Goal: Task Accomplishment & Management: Use online tool/utility

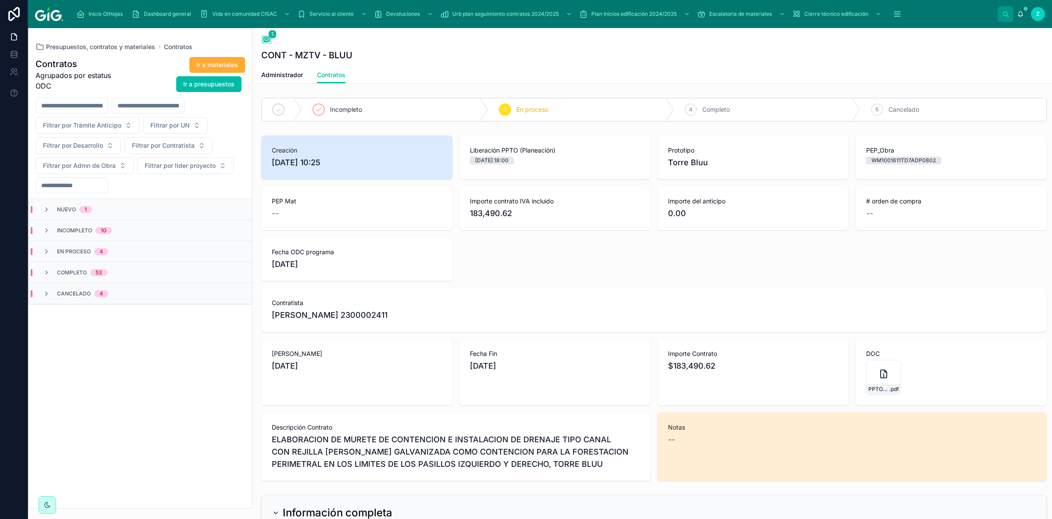
scroll to position [641, 0]
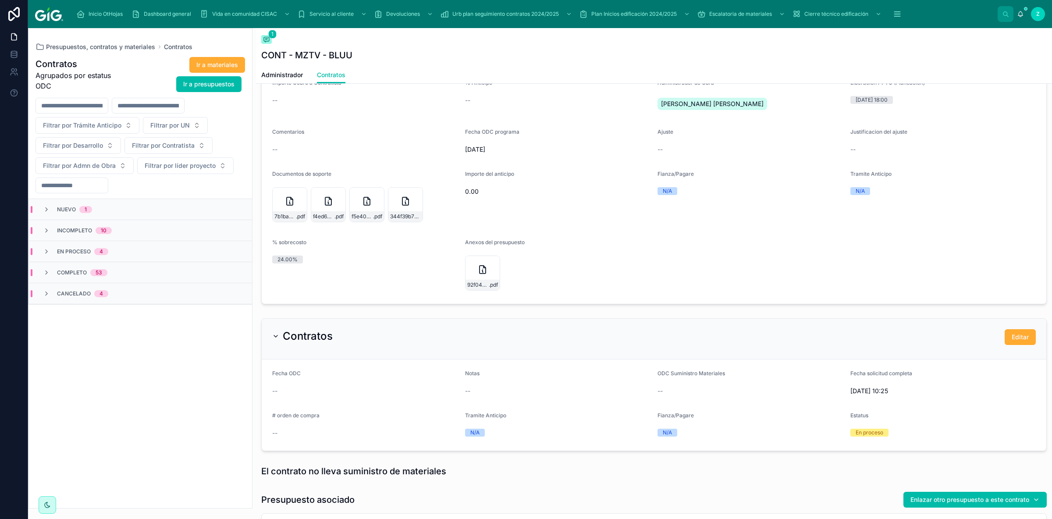
click at [170, 206] on div "Nuevo 1" at bounding box center [140, 209] width 223 height 21
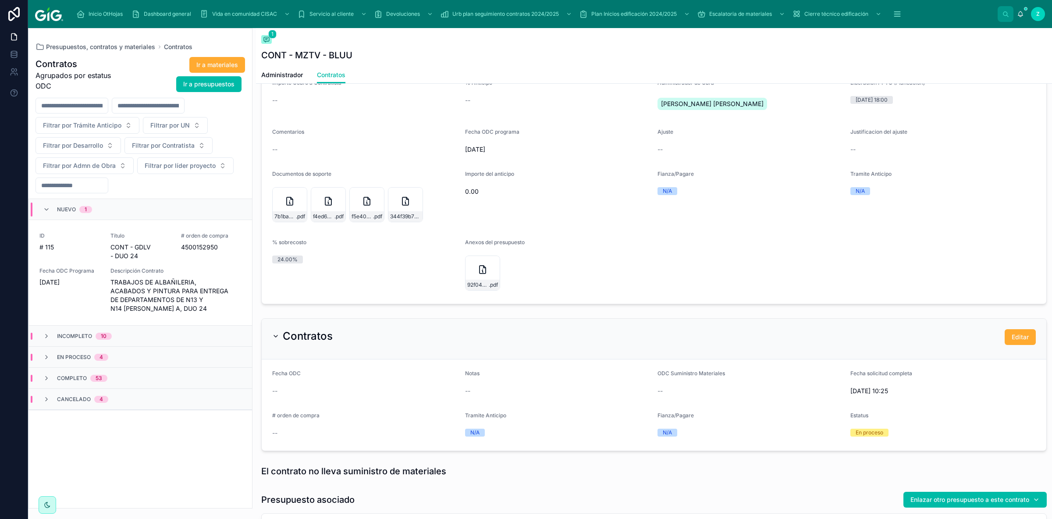
click at [87, 207] on div "Nuevo 1" at bounding box center [74, 210] width 35 height 14
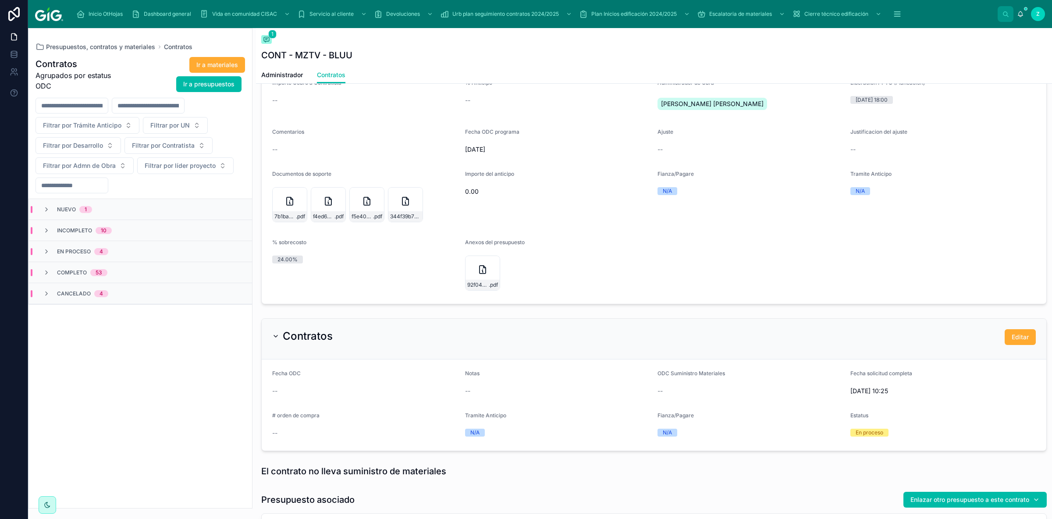
click at [151, 249] on div "En proceso 4" at bounding box center [140, 251] width 223 height 21
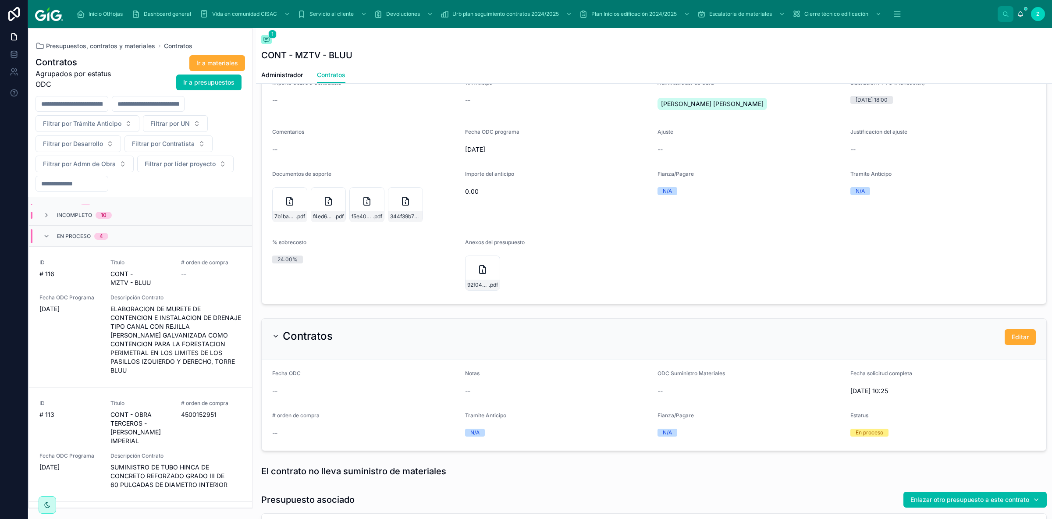
scroll to position [0, 0]
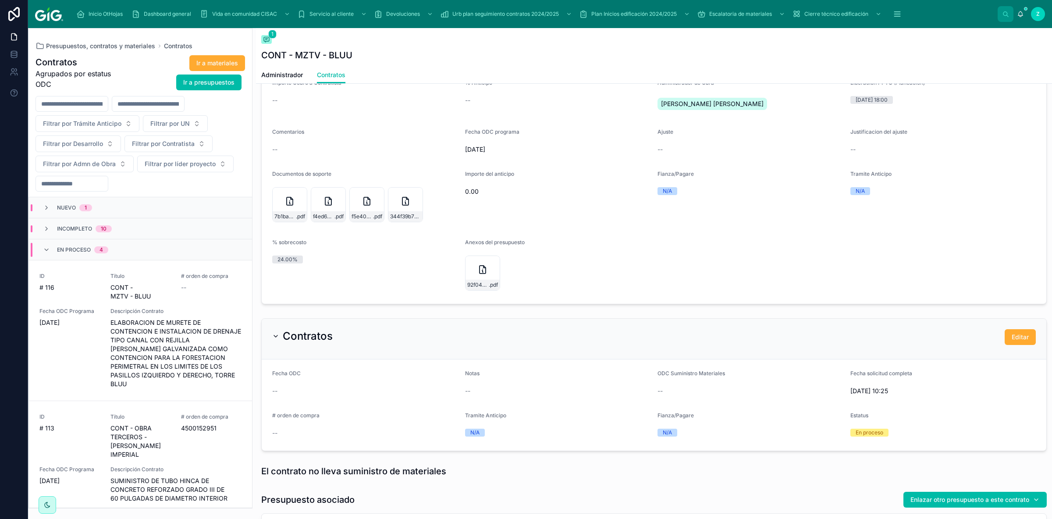
click at [97, 253] on span "4" at bounding box center [101, 249] width 14 height 7
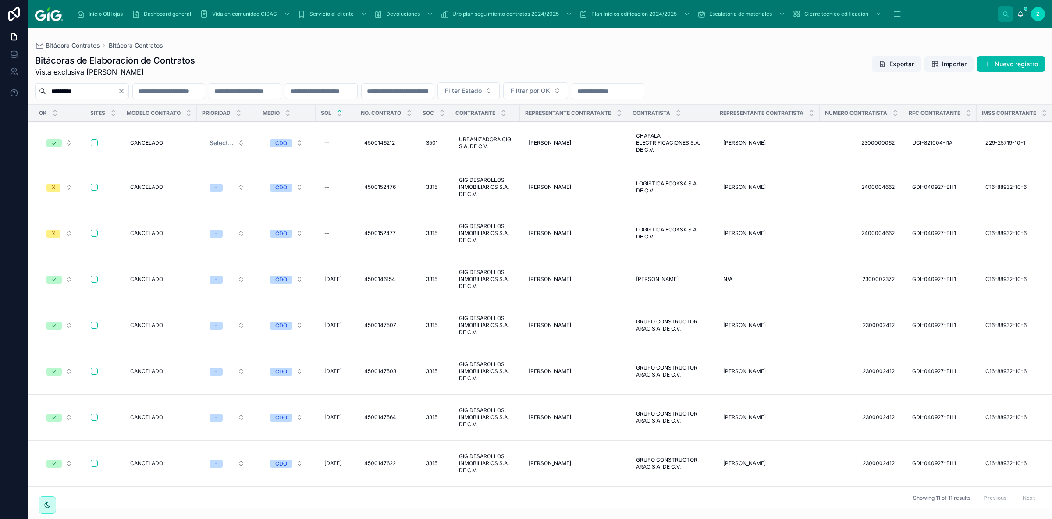
click at [281, 95] on input "text" at bounding box center [245, 91] width 72 height 12
paste input "**********"
type input "**********"
click at [125, 93] on icon "Clear" at bounding box center [121, 91] width 7 height 7
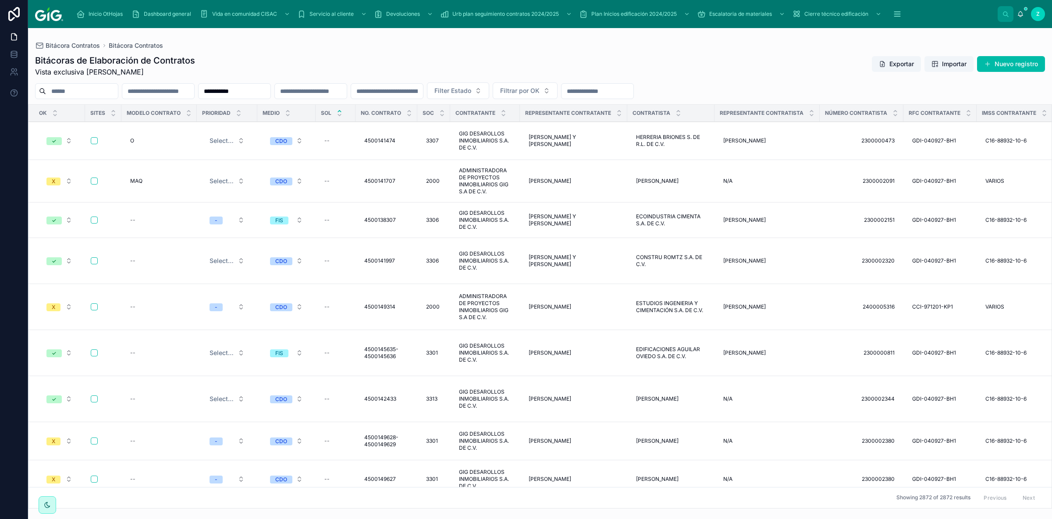
click at [271, 93] on input "**********" at bounding box center [235, 91] width 72 height 12
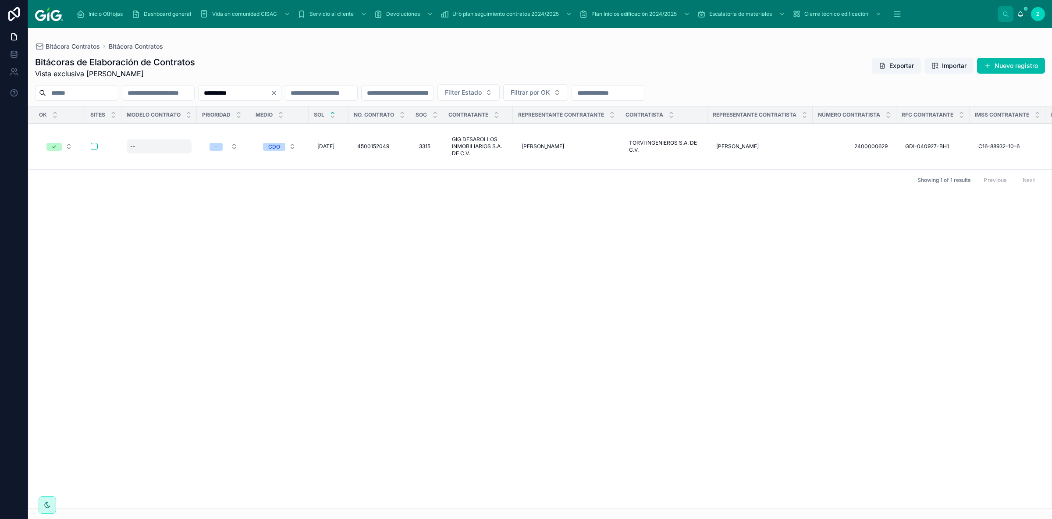
type input "**********"
click at [135, 146] on div "--" at bounding box center [159, 146] width 65 height 14
type input "*"
click button "submit" at bounding box center [237, 153] width 11 height 11
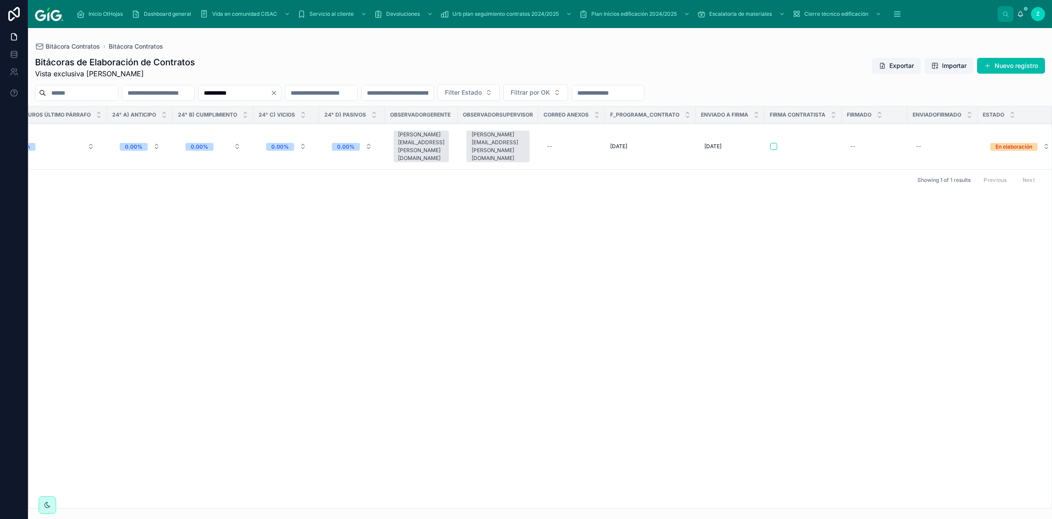
scroll to position [0, 3678]
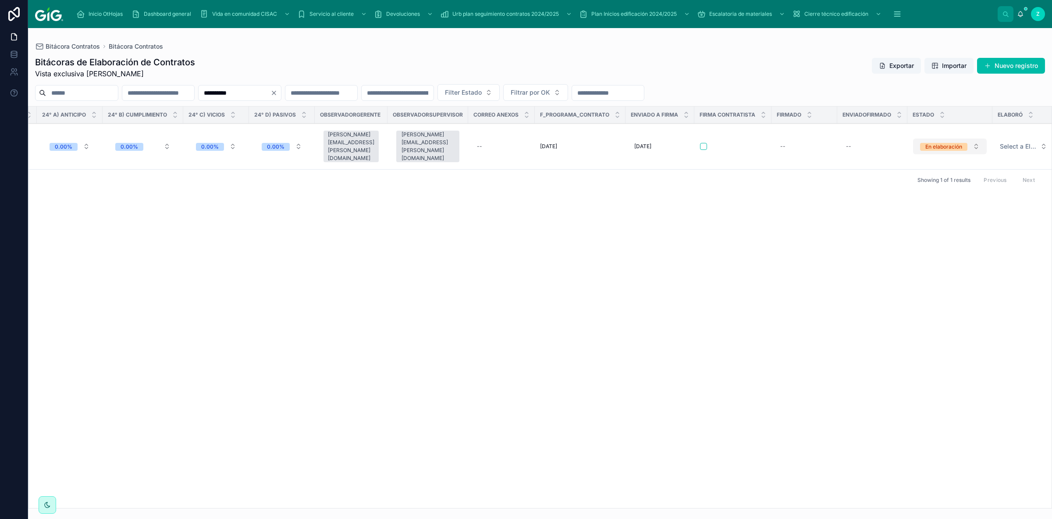
click at [930, 143] on div "En elaboración" at bounding box center [944, 147] width 37 height 8
click at [917, 199] on span "Hecho CDO" at bounding box center [899, 203] width 40 height 8
click at [1021, 142] on span "Select a Elaboró" at bounding box center [1018, 146] width 37 height 9
click at [940, 231] on div "MMC" at bounding box center [944, 229] width 14 height 8
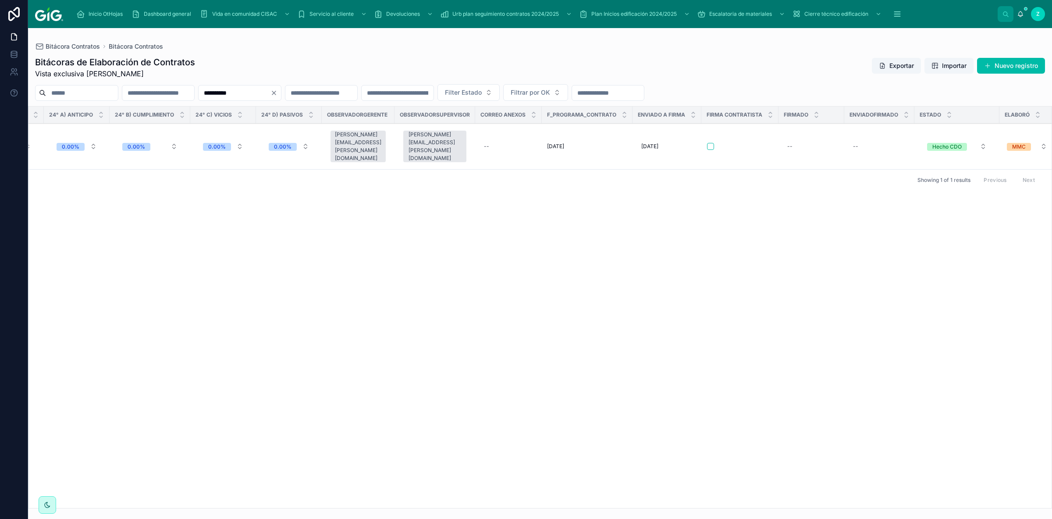
click at [271, 93] on input "**********" at bounding box center [235, 93] width 72 height 12
drag, startPoint x: 294, startPoint y: 94, endPoint x: 215, endPoint y: 91, distance: 78.6
click at [215, 91] on input "**********" at bounding box center [235, 93] width 72 height 12
paste input "text"
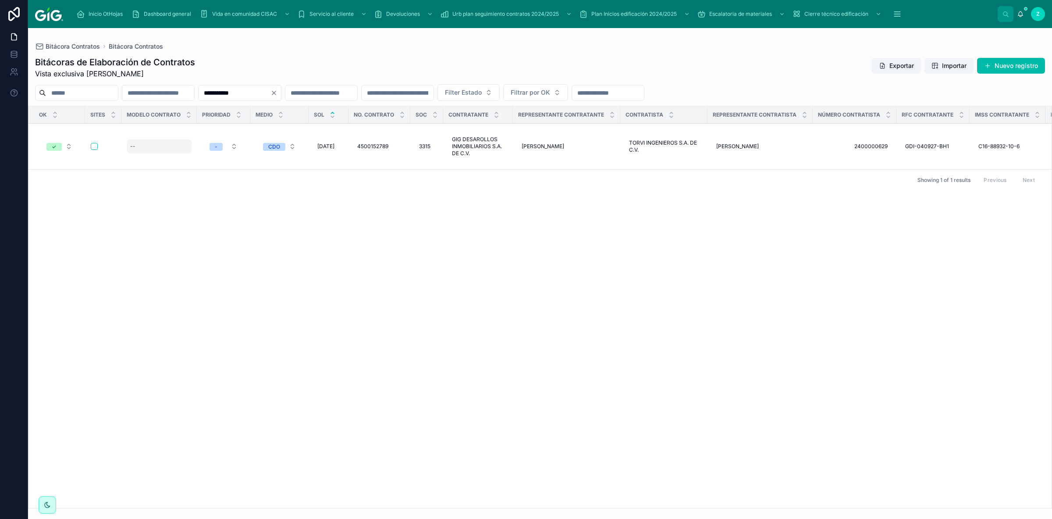
type input "**********"
click at [135, 143] on div "--" at bounding box center [159, 146] width 65 height 14
type input "*"
click button "submit" at bounding box center [237, 153] width 11 height 11
drag, startPoint x: 1052, startPoint y: 498, endPoint x: 728, endPoint y: 492, distance: 324.1
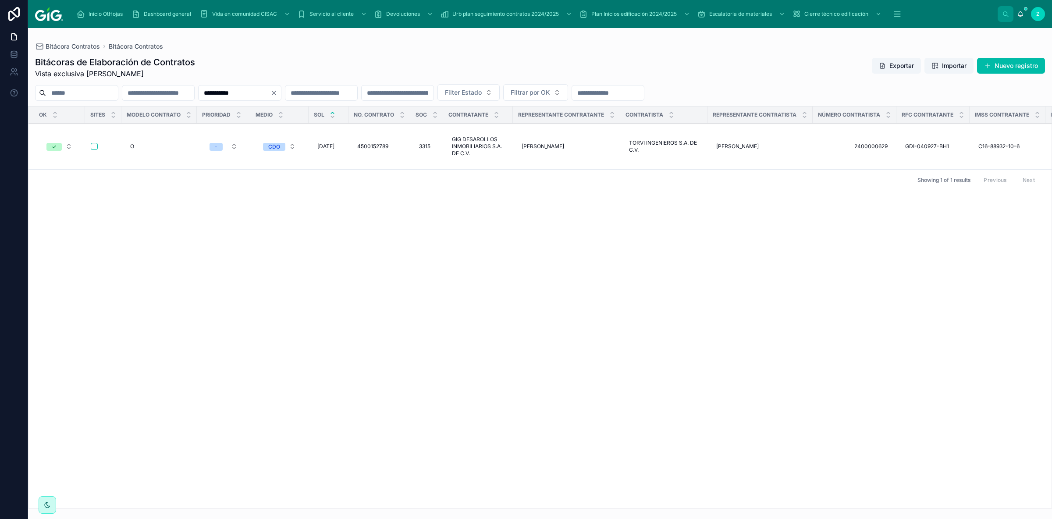
click at [1013, 506] on div "OK Sites Modelo contrato Prioridad Medio SOL No. Contrato Soc Contratante Repre…" at bounding box center [540, 308] width 1023 height 402
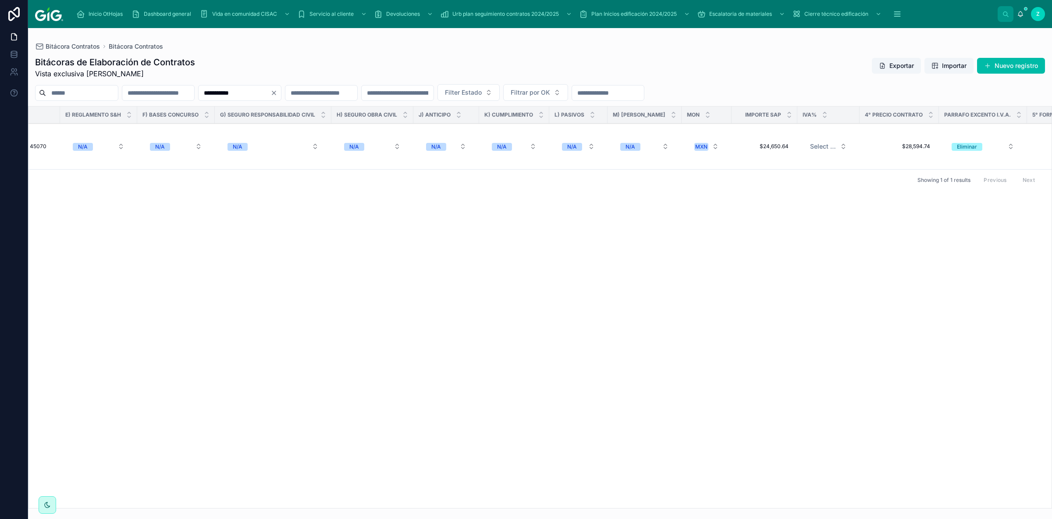
scroll to position [0, 3679]
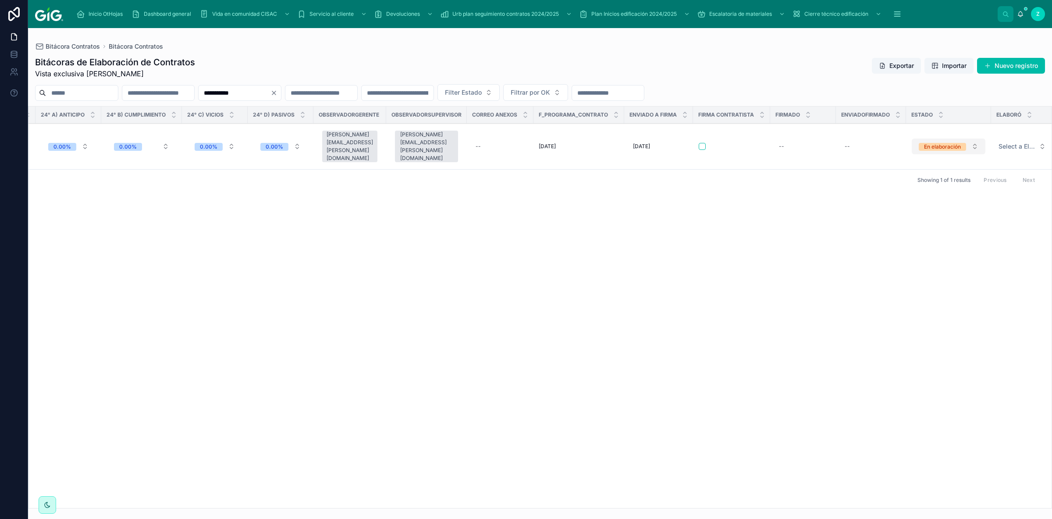
click at [927, 143] on div "En elaboración" at bounding box center [942, 147] width 37 height 8
click at [907, 206] on div "Hecho CDO" at bounding box center [899, 203] width 29 height 8
click at [1006, 145] on span "Select a Elaboró" at bounding box center [1017, 146] width 37 height 9
click at [958, 230] on div "MMC" at bounding box center [990, 228] width 122 height 13
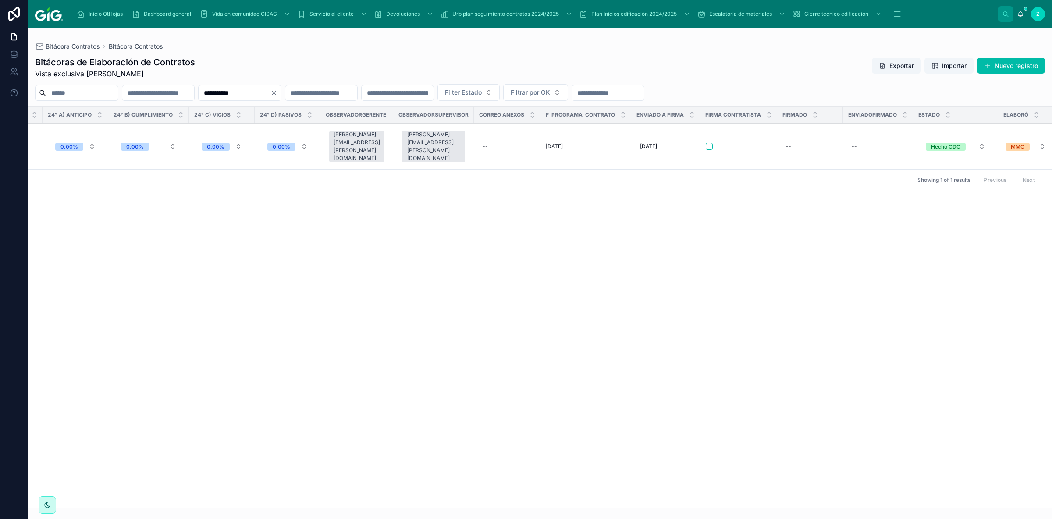
click at [271, 96] on input "**********" at bounding box center [235, 93] width 72 height 12
drag, startPoint x: 298, startPoint y: 97, endPoint x: 228, endPoint y: 93, distance: 70.2
click at [228, 93] on input "**********" at bounding box center [235, 93] width 72 height 12
paste input "text"
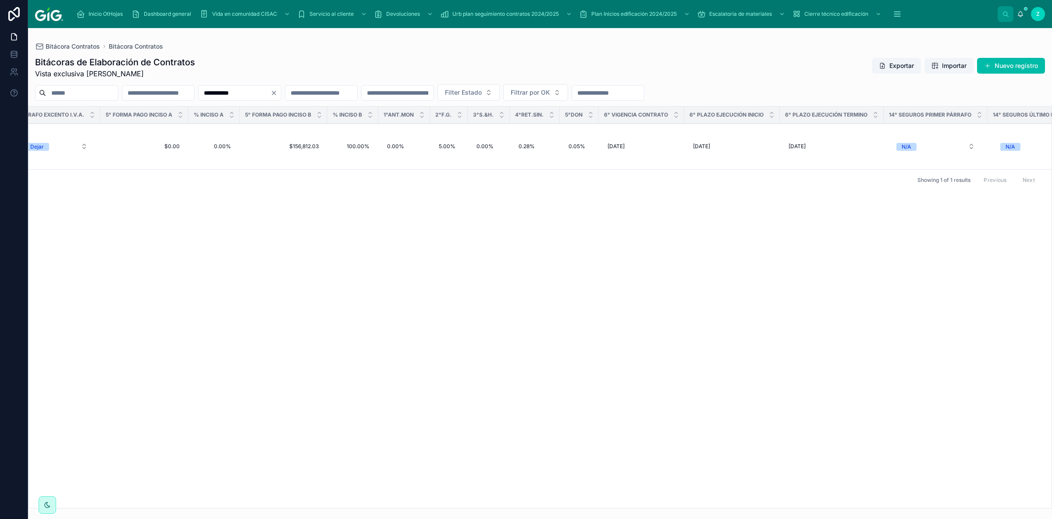
scroll to position [0, 3686]
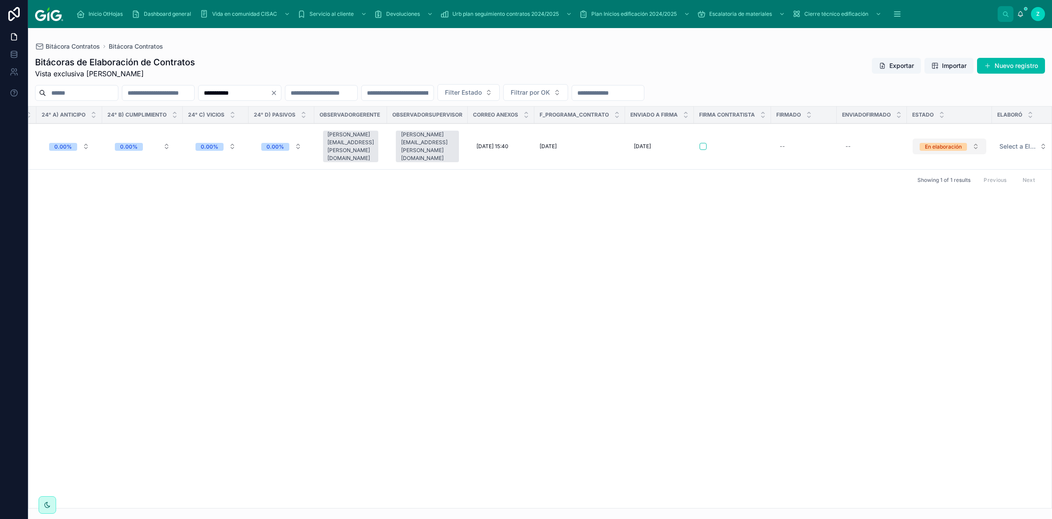
click at [925, 143] on div "En elaboración" at bounding box center [943, 147] width 37 height 8
click at [911, 202] on div "Hecho CDO" at bounding box center [898, 203] width 29 height 8
click at [1002, 145] on span "Select a Elaboró" at bounding box center [1018, 146] width 37 height 9
click at [943, 231] on div "MMC" at bounding box center [944, 229] width 14 height 8
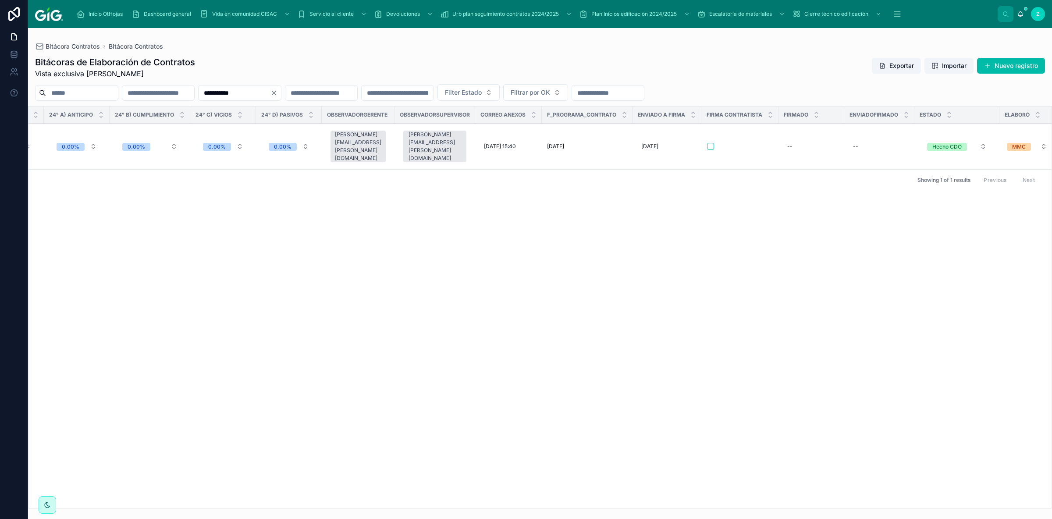
drag, startPoint x: 273, startPoint y: 92, endPoint x: 204, endPoint y: 95, distance: 69.3
click at [204, 95] on input "**********" at bounding box center [235, 93] width 72 height 12
paste input "text"
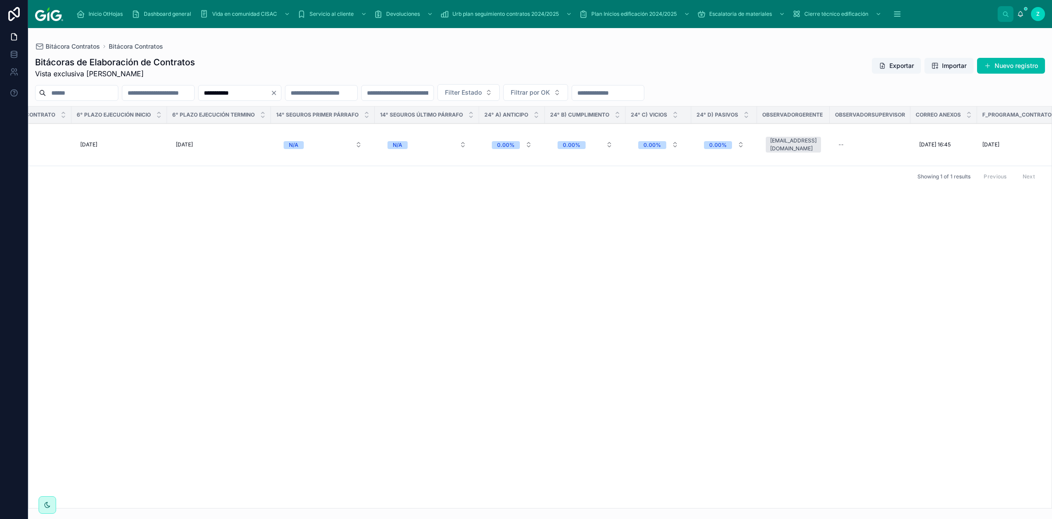
scroll to position [0, 3693]
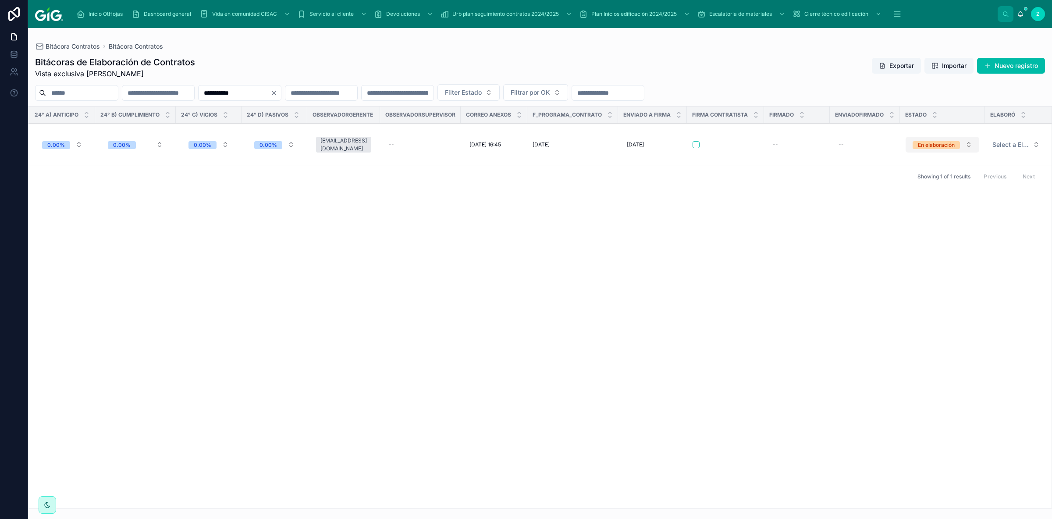
click at [932, 141] on div "En elaboración" at bounding box center [936, 145] width 37 height 8
click at [914, 202] on span "Hecho CDO" at bounding box center [899, 200] width 40 height 8
click at [1012, 140] on span "Select a Elaboró" at bounding box center [1011, 144] width 37 height 9
click at [962, 230] on div "MMC" at bounding box center [990, 225] width 122 height 13
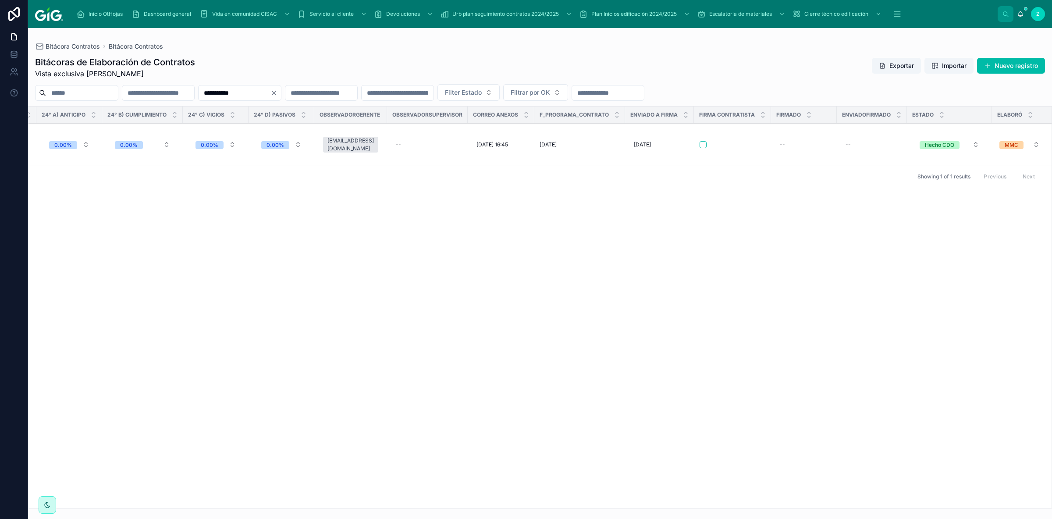
click at [202, 90] on input "**********" at bounding box center [235, 93] width 72 height 12
paste input "text"
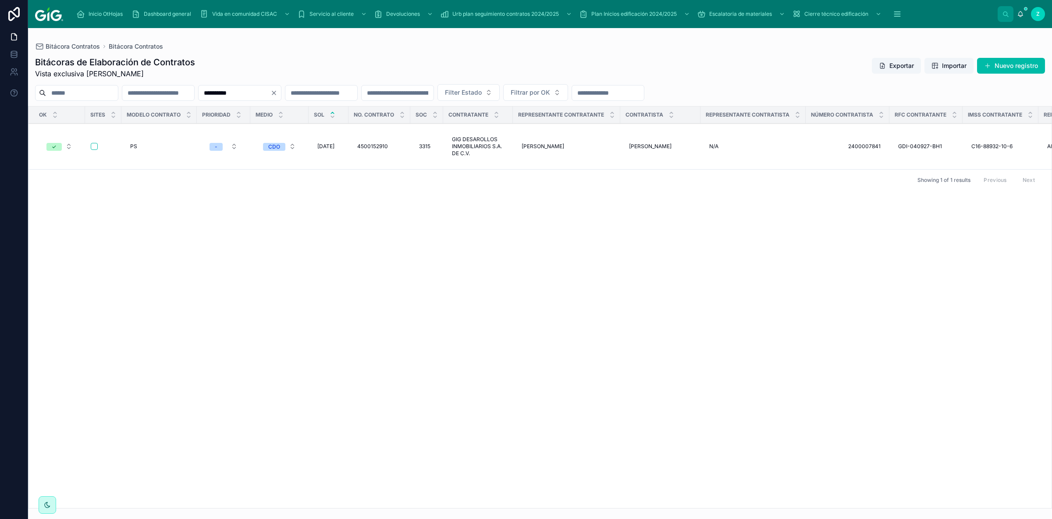
scroll to position [0, 3679]
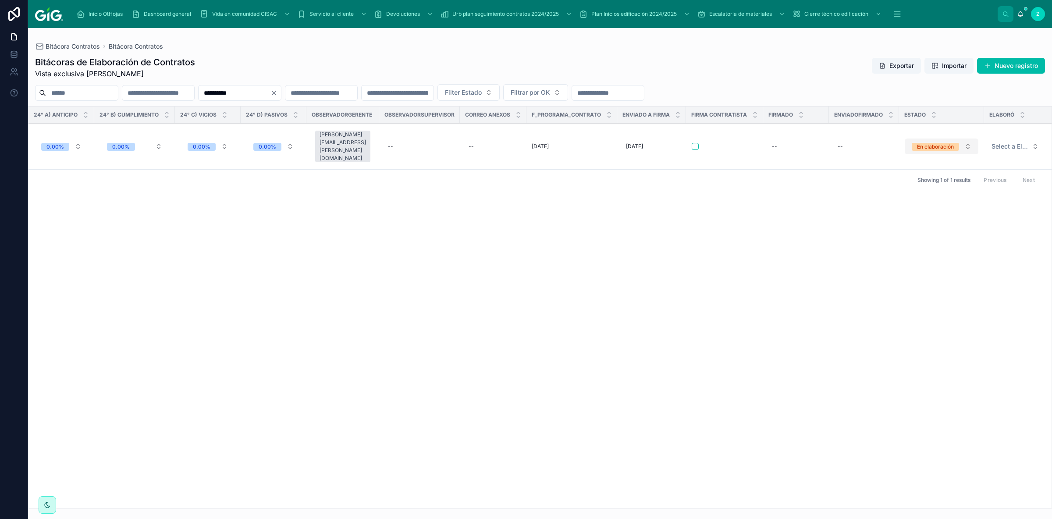
click at [922, 139] on button "En elaboración" at bounding box center [942, 147] width 74 height 16
click at [914, 206] on div "Hecho CDO" at bounding box center [899, 203] width 29 height 8
click at [1010, 142] on span "Select a Elaboró" at bounding box center [1010, 146] width 37 height 9
click at [962, 229] on div "MMC" at bounding box center [990, 228] width 122 height 13
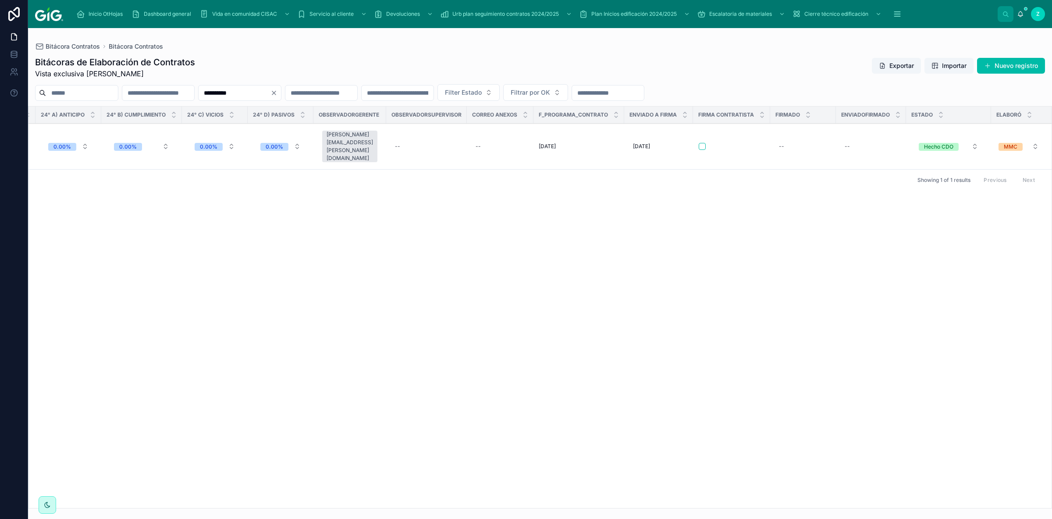
click at [271, 90] on input "**********" at bounding box center [235, 93] width 72 height 12
paste input "text"
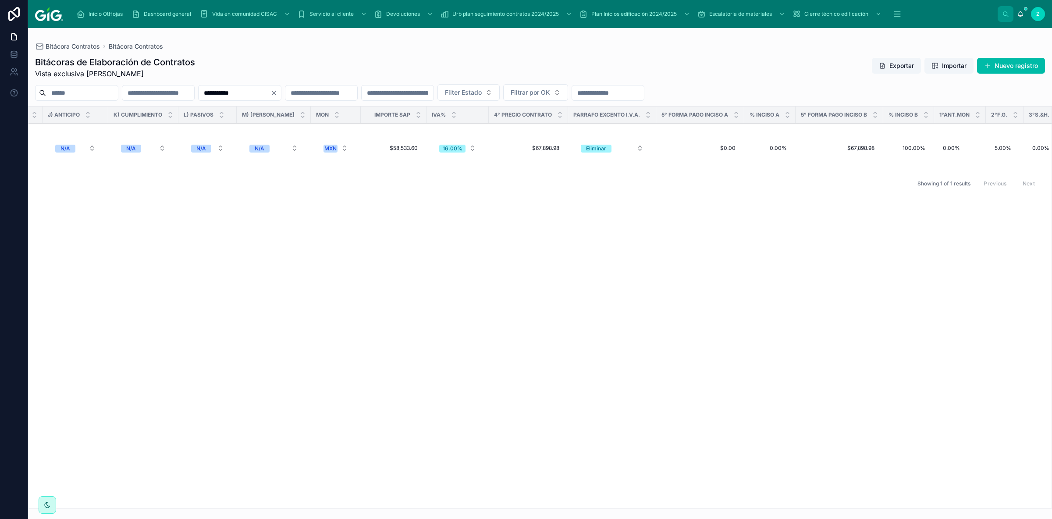
scroll to position [0, 3679]
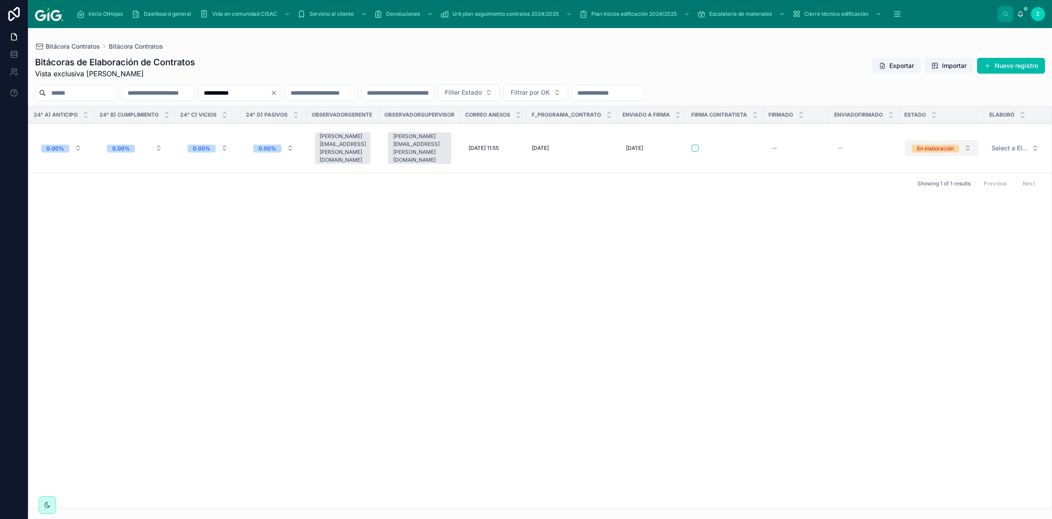
click at [929, 145] on div "En elaboración" at bounding box center [935, 149] width 37 height 8
click at [918, 205] on span "Hecho CDO" at bounding box center [900, 203] width 40 height 8
click at [1012, 147] on button "Select a Elaboró" at bounding box center [1015, 148] width 61 height 16
click at [961, 232] on div "MMC" at bounding box center [990, 228] width 122 height 13
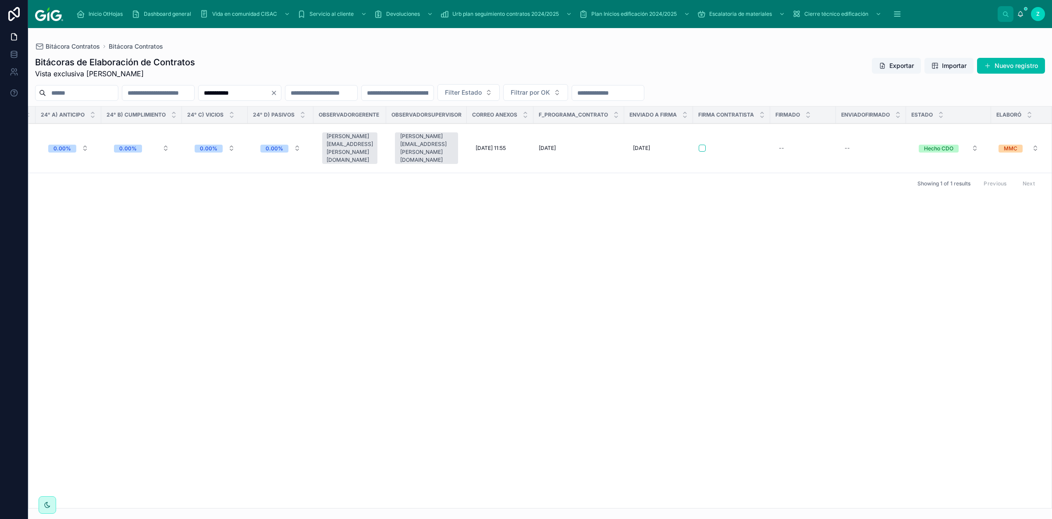
drag, startPoint x: 307, startPoint y: 92, endPoint x: 238, endPoint y: 92, distance: 68.8
click at [238, 92] on input "**********" at bounding box center [235, 93] width 72 height 12
paste input "text"
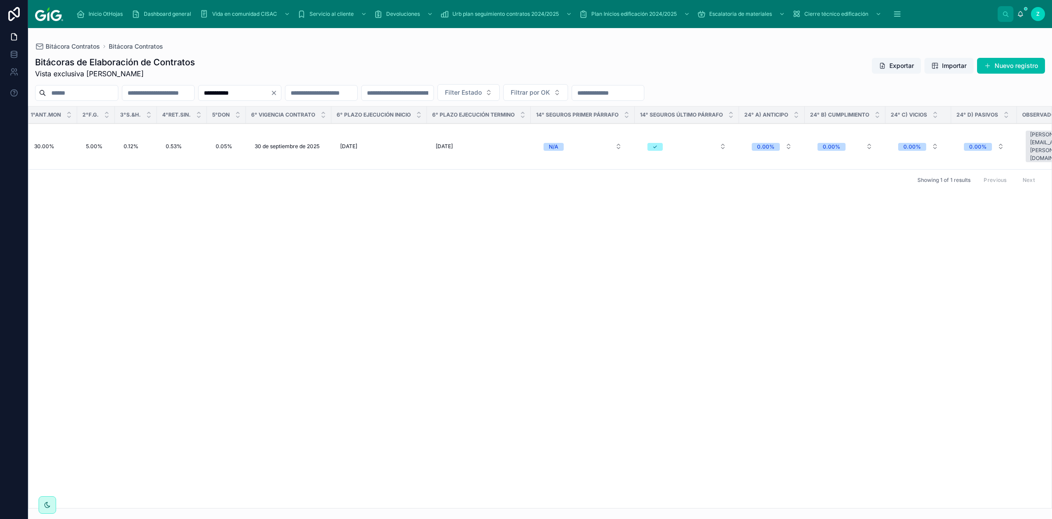
scroll to position [0, 3686]
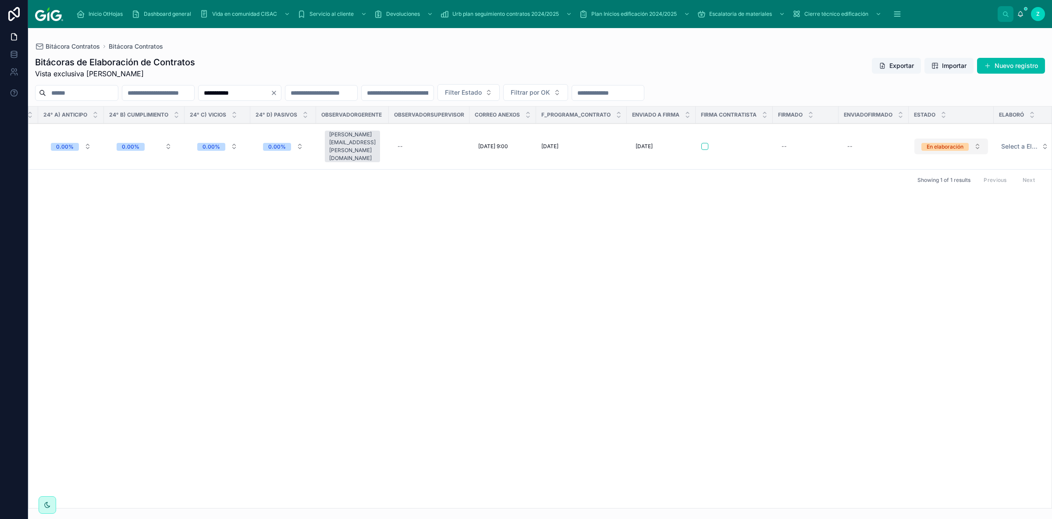
click at [927, 143] on div "En elaboración" at bounding box center [945, 147] width 37 height 8
click at [918, 207] on div "Hecho CDO" at bounding box center [937, 202] width 122 height 13
click at [1002, 142] on span "Select a Elaboró" at bounding box center [1020, 146] width 37 height 9
click at [956, 234] on div "MMC" at bounding box center [990, 228] width 122 height 13
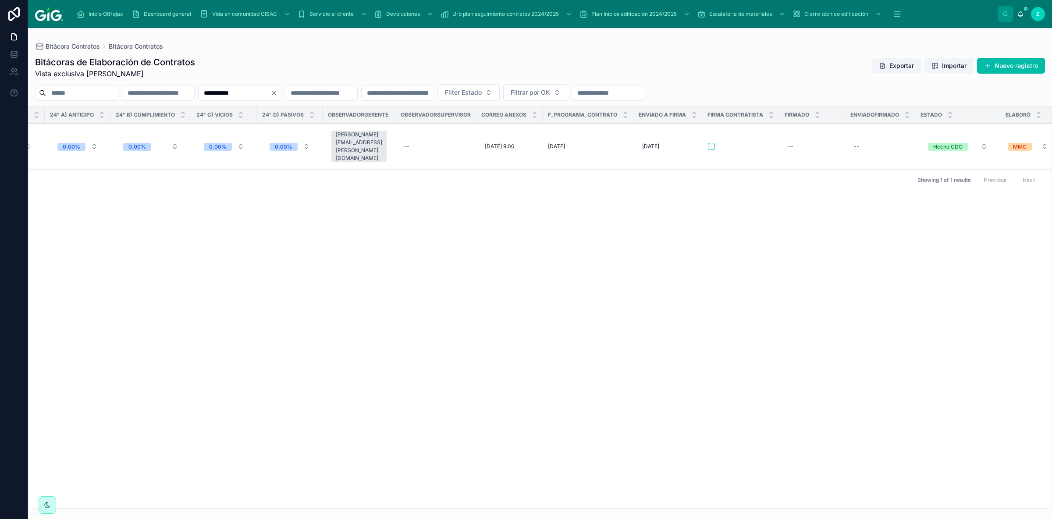
drag, startPoint x: 299, startPoint y: 92, endPoint x: 225, endPoint y: 88, distance: 74.2
click at [225, 88] on input "**********" at bounding box center [235, 93] width 72 height 12
paste input "text"
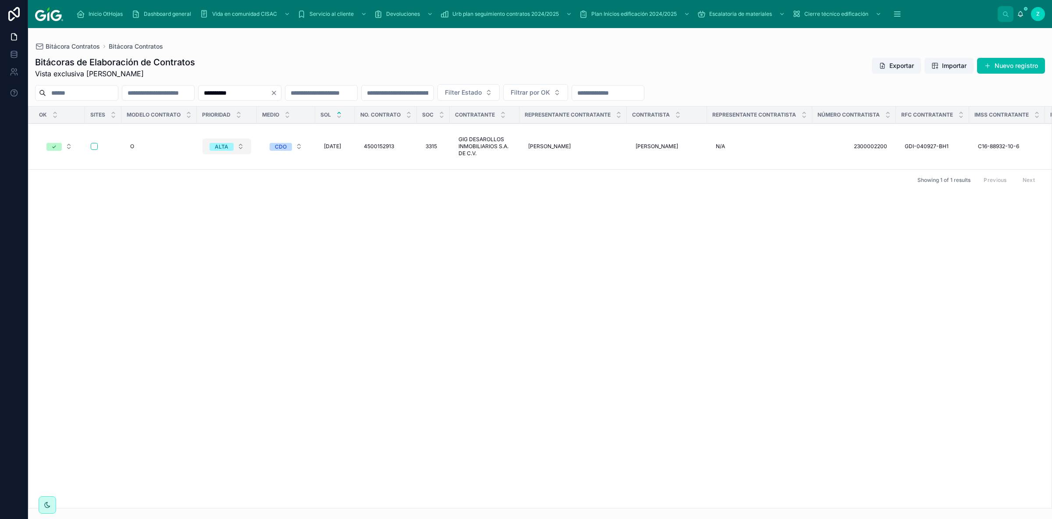
click at [217, 144] on div "ALTA" at bounding box center [222, 147] width 14 height 8
click at [197, 186] on div "-" at bounding box center [226, 189] width 122 height 13
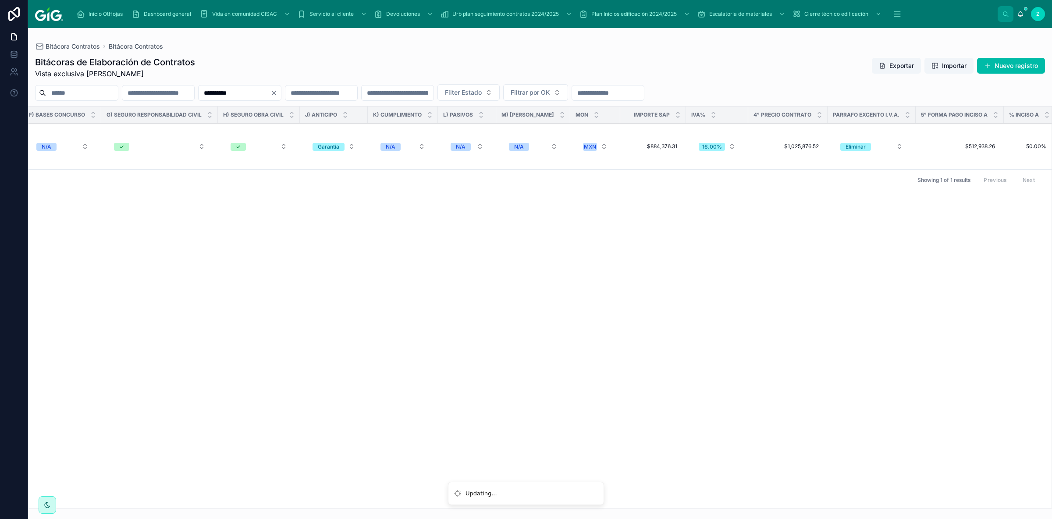
scroll to position [0, 3687]
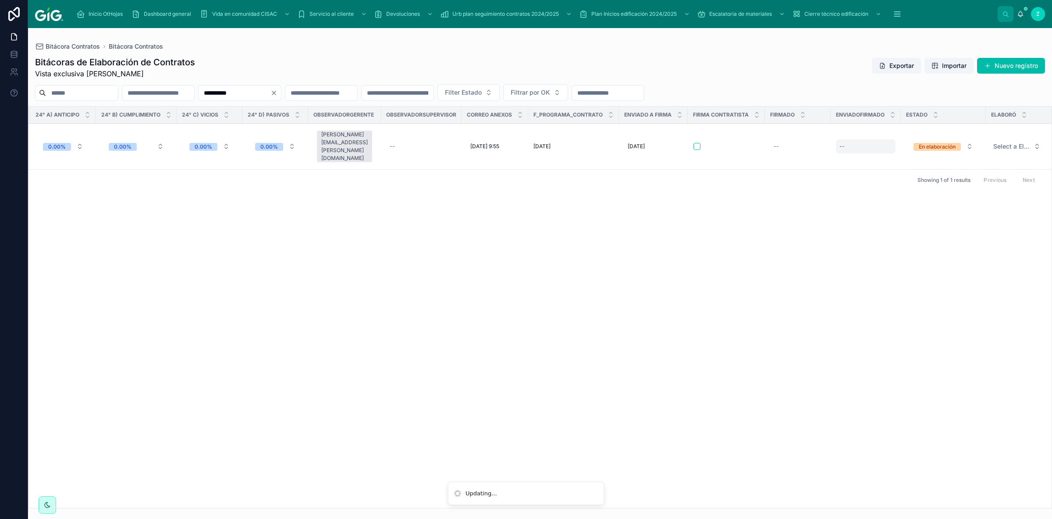
click at [858, 144] on div "--" at bounding box center [866, 146] width 60 height 14
click at [585, 287] on div "OK Sites Modelo contrato Prioridad Medio SOL No. Contrato Soc Contratante Repre…" at bounding box center [540, 308] width 1023 height 402
click at [937, 139] on button "En elaboración" at bounding box center [944, 147] width 74 height 16
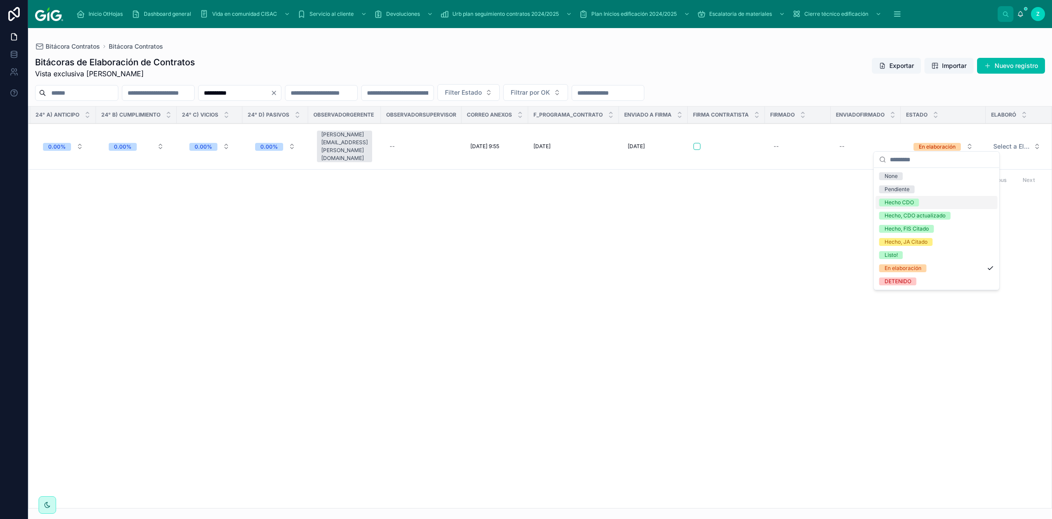
drag, startPoint x: 923, startPoint y: 207, endPoint x: 966, endPoint y: 187, distance: 48.1
click at [923, 207] on div "Hecho CDO" at bounding box center [937, 202] width 122 height 13
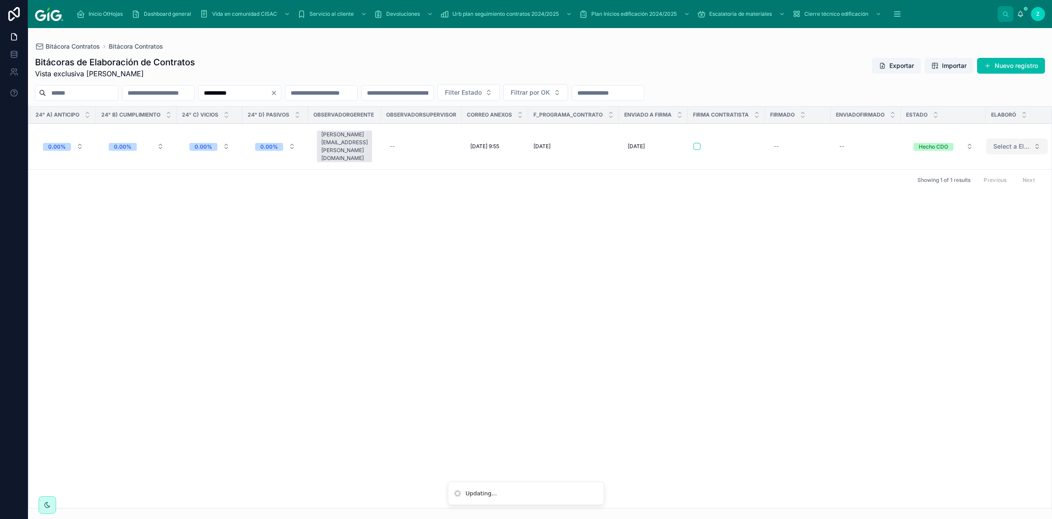
click at [1000, 145] on span "Select a Elaboró" at bounding box center [1012, 146] width 37 height 9
click at [962, 225] on div "MMC" at bounding box center [990, 228] width 122 height 13
drag, startPoint x: 300, startPoint y: 93, endPoint x: 349, endPoint y: 172, distance: 93.5
click at [199, 88] on input "**********" at bounding box center [235, 93] width 72 height 12
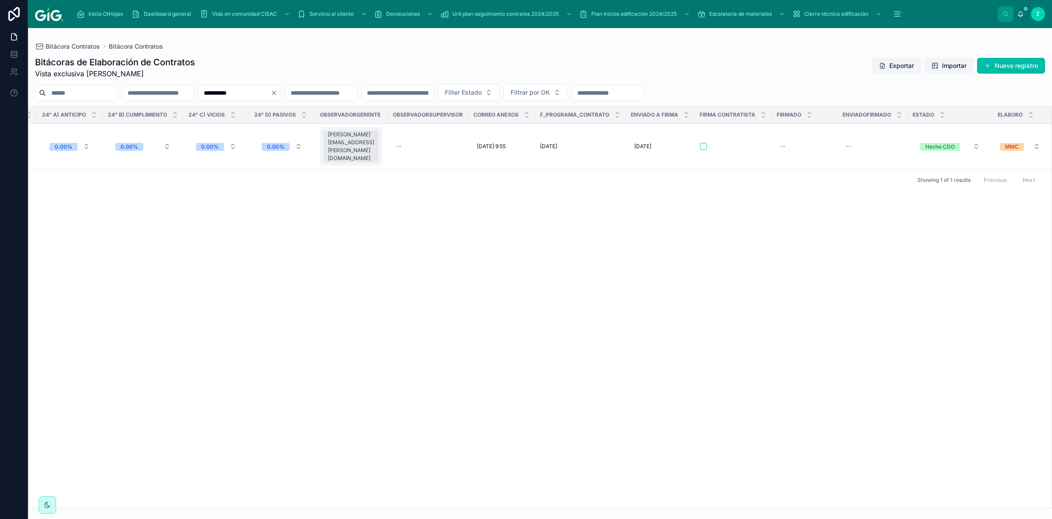
paste input "text"
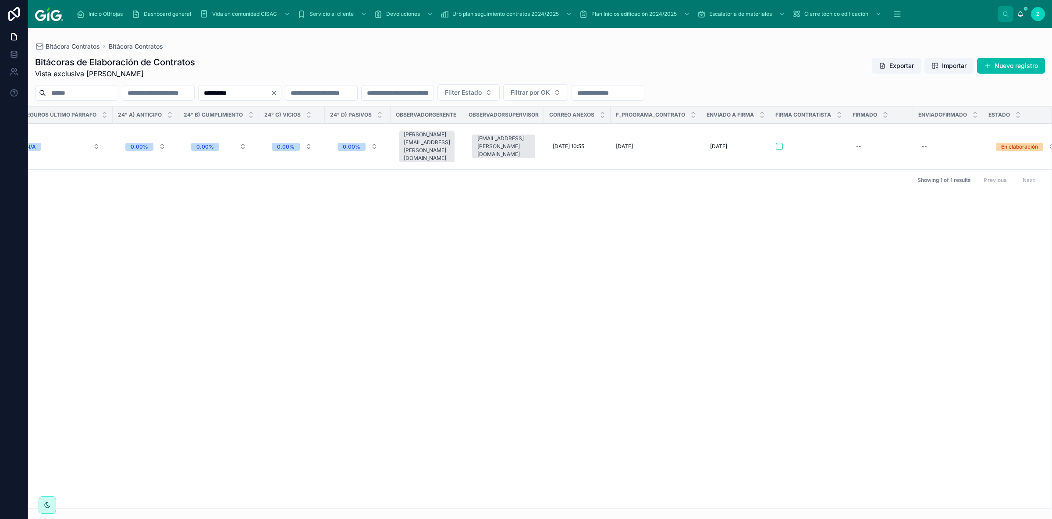
scroll to position [0, 3691]
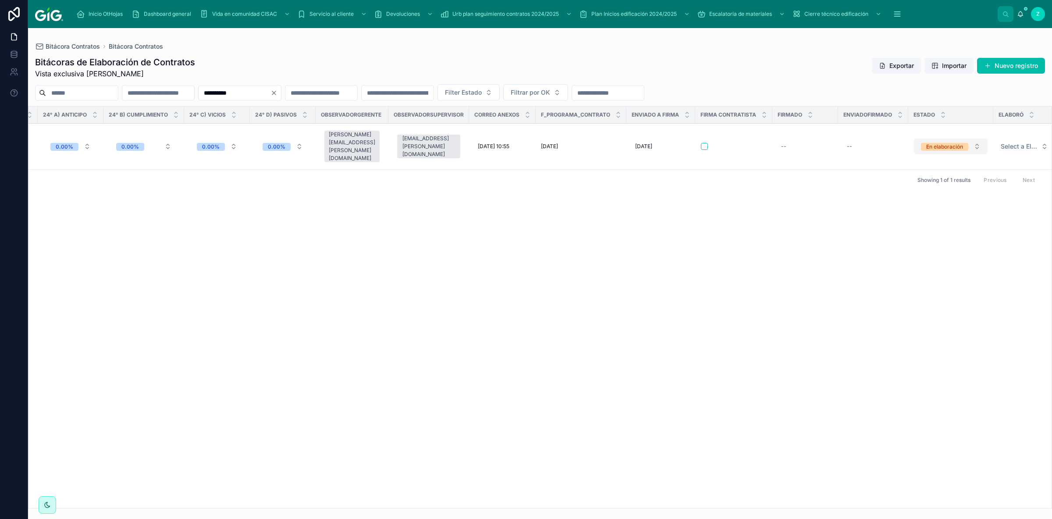
click at [945, 146] on div "En elaboración" at bounding box center [945, 147] width 37 height 8
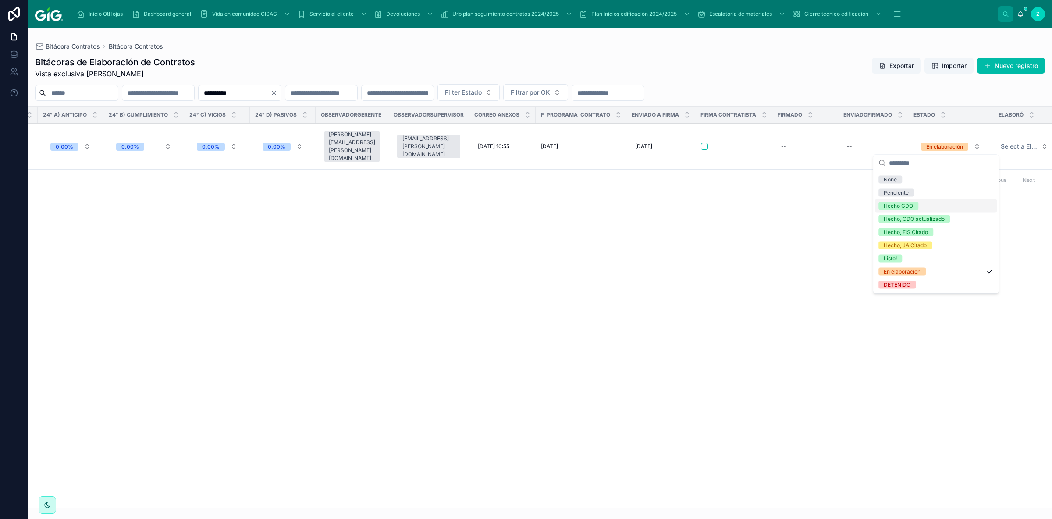
click at [910, 205] on div "Hecho CDO" at bounding box center [898, 206] width 29 height 8
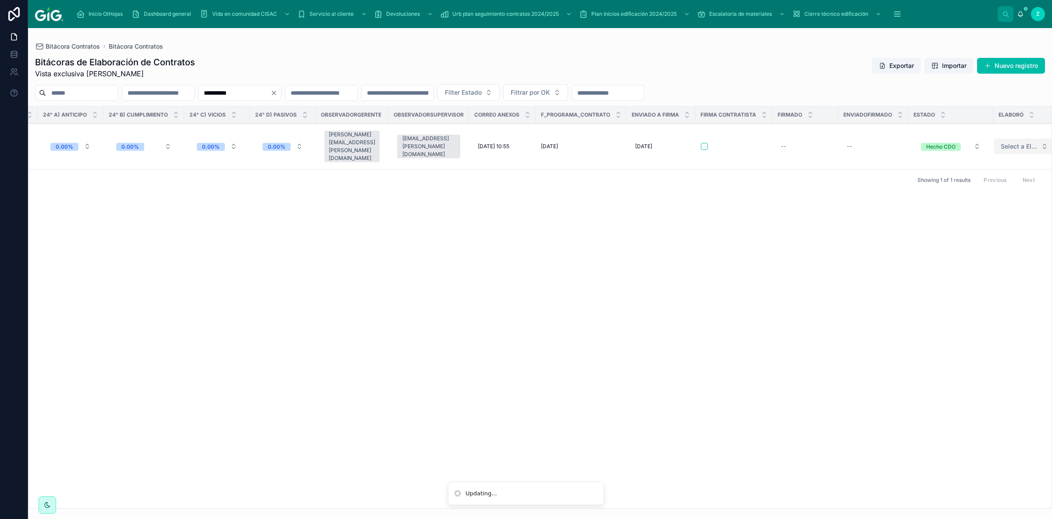
click at [994, 150] on button "Select a Elaboró" at bounding box center [1024, 147] width 61 height 16
click at [955, 232] on span "MMC" at bounding box center [944, 232] width 24 height 8
click at [271, 93] on input "**********" at bounding box center [235, 93] width 72 height 12
drag, startPoint x: 300, startPoint y: 93, endPoint x: 235, endPoint y: 93, distance: 65.3
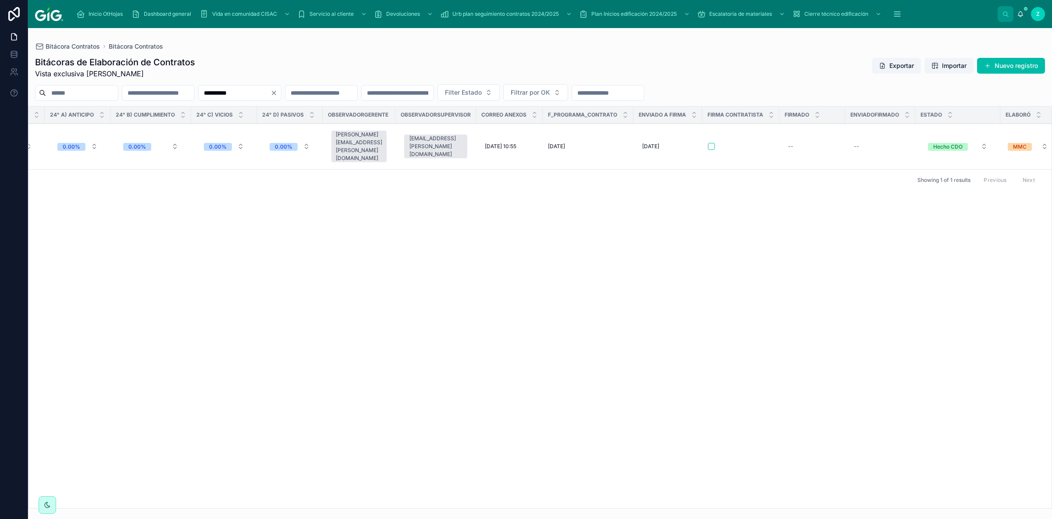
click at [235, 93] on input "**********" at bounding box center [235, 93] width 72 height 12
paste input "text"
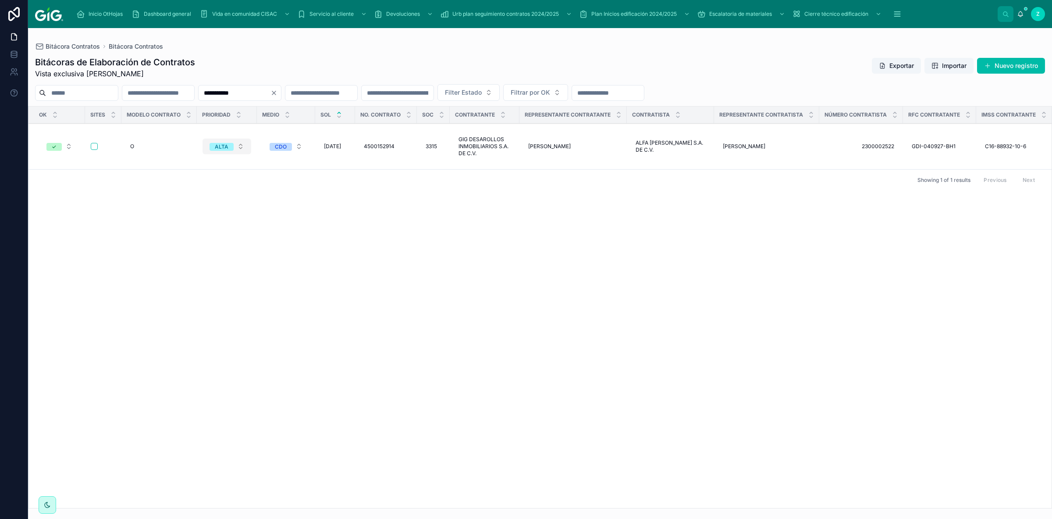
click at [231, 145] on span "ALTA" at bounding box center [222, 147] width 24 height 8
click at [196, 195] on div "-" at bounding box center [226, 189] width 122 height 13
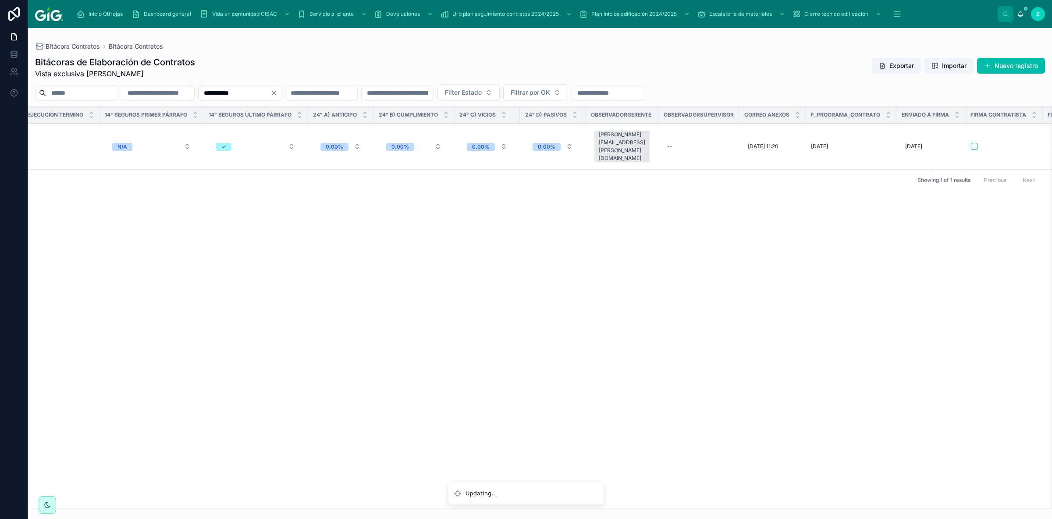
scroll to position [0, 3687]
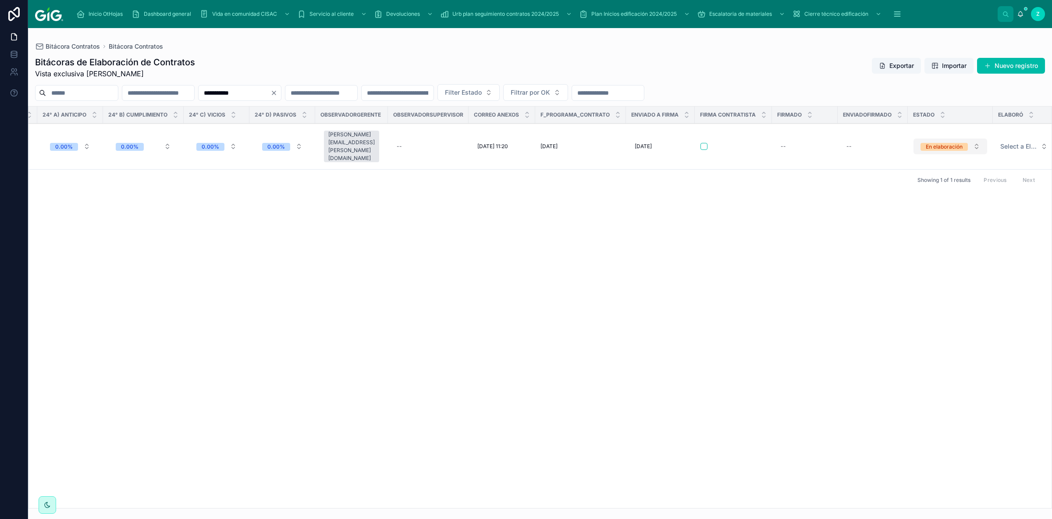
click at [926, 143] on div "En elaboración" at bounding box center [944, 147] width 37 height 8
click at [907, 204] on div "OK Sites Modelo contrato Prioridad Medio SOL No. Contrato Soc Contratante Repre…" at bounding box center [540, 308] width 1023 height 402
click at [1001, 145] on span "Select a Elaboró" at bounding box center [1019, 146] width 37 height 9
click at [954, 230] on span "MMC" at bounding box center [944, 229] width 24 height 8
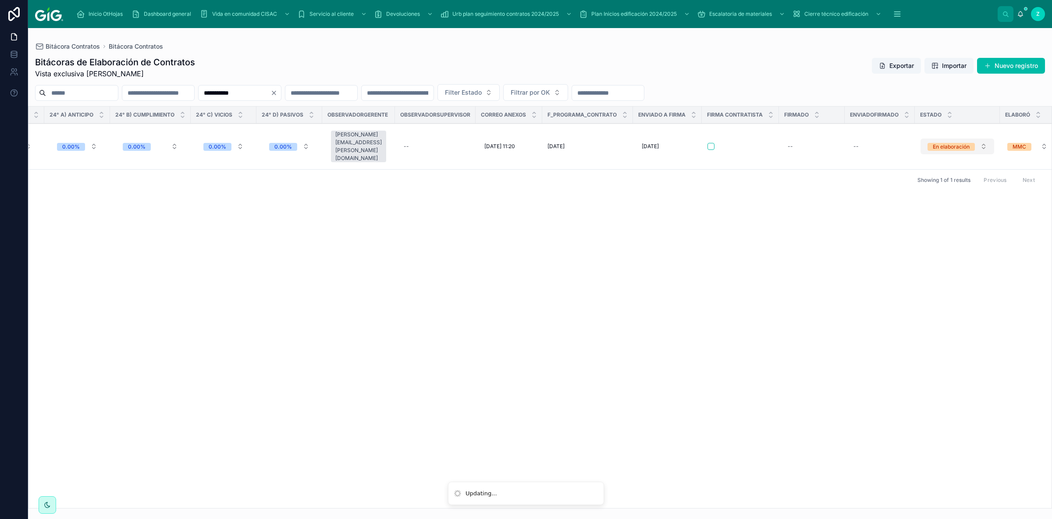
click at [955, 143] on div "En elaboración" at bounding box center [951, 147] width 37 height 8
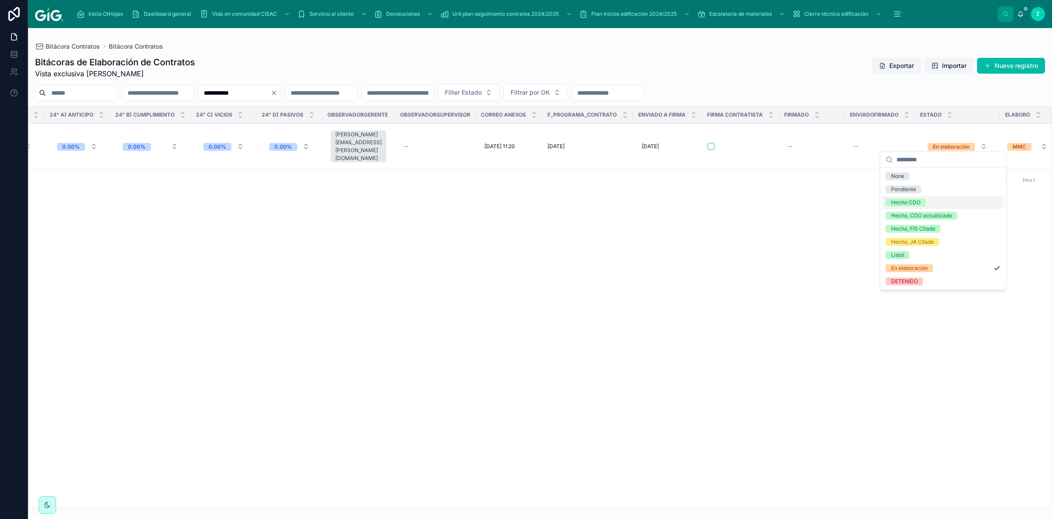
click at [925, 205] on span "Hecho CDO" at bounding box center [906, 203] width 40 height 8
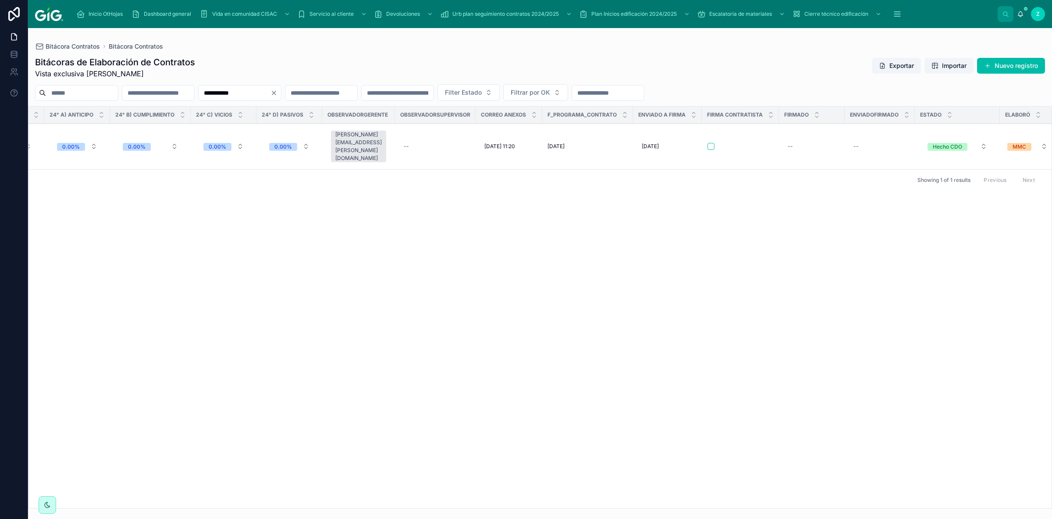
drag, startPoint x: 299, startPoint y: 93, endPoint x: 222, endPoint y: 93, distance: 77.6
click at [222, 93] on input "**********" at bounding box center [235, 93] width 72 height 12
paste input "text"
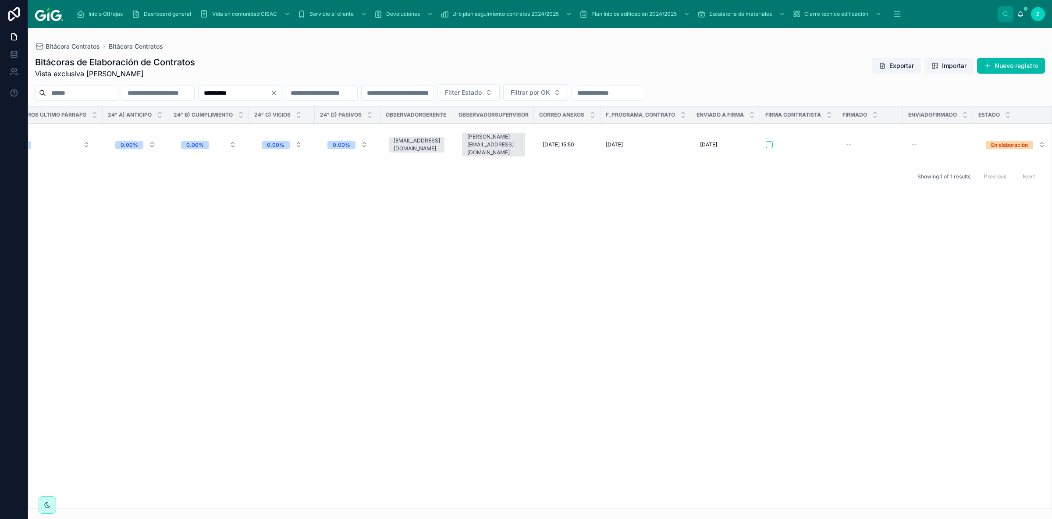
scroll to position [0, 3625]
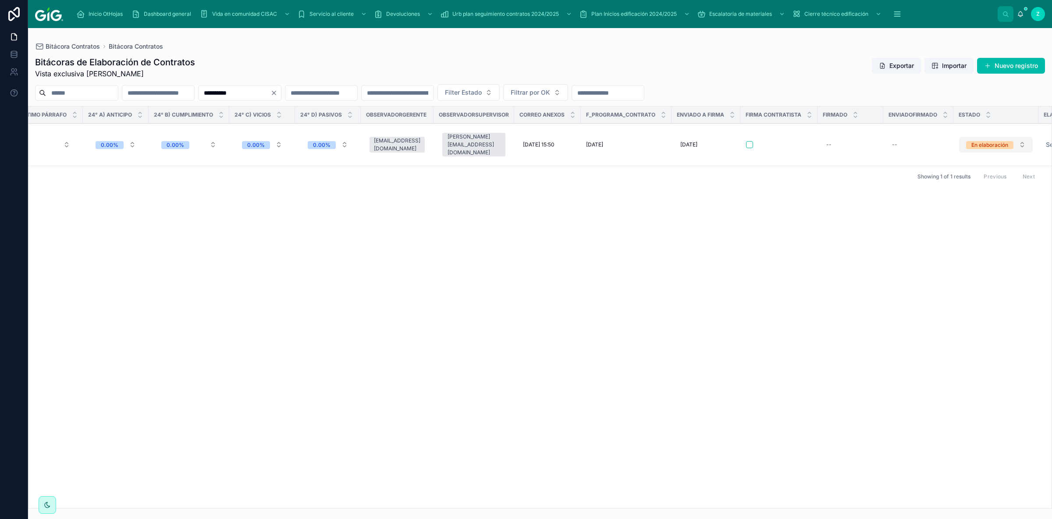
click at [977, 141] on div "En elaboración" at bounding box center [990, 145] width 37 height 8
click at [959, 206] on div "Hecho CDO" at bounding box center [951, 203] width 29 height 8
drag, startPoint x: 1016, startPoint y: 509, endPoint x: 1052, endPoint y: 508, distance: 35.5
click at [1052, 508] on div "**********" at bounding box center [540, 273] width 1024 height 491
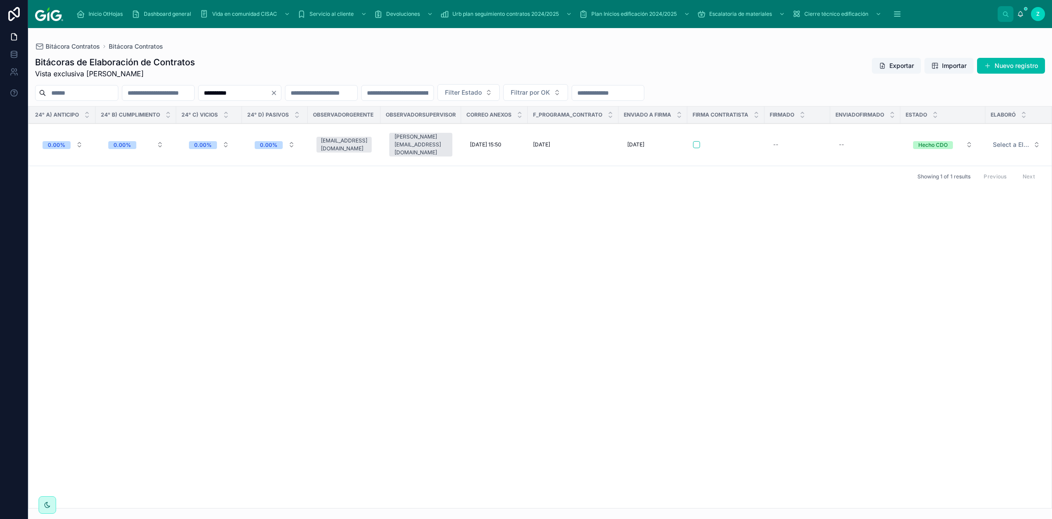
click at [0, 0] on div "Duplicar" at bounding box center [0, 0] width 0 height 0
click at [993, 146] on span "Select a Elaboró" at bounding box center [1011, 144] width 37 height 9
click at [947, 228] on div "MMC" at bounding box center [944, 229] width 14 height 8
click at [271, 91] on input "**********" at bounding box center [235, 93] width 72 height 12
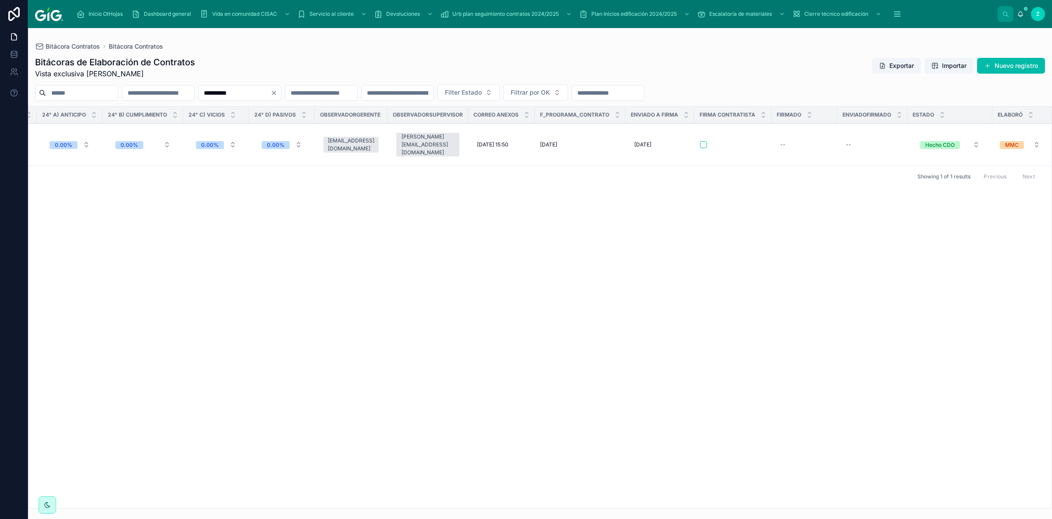
drag, startPoint x: 238, startPoint y: 93, endPoint x: 245, endPoint y: 126, distance: 34.4
click at [217, 93] on input "**********" at bounding box center [235, 93] width 72 height 12
paste input "text"
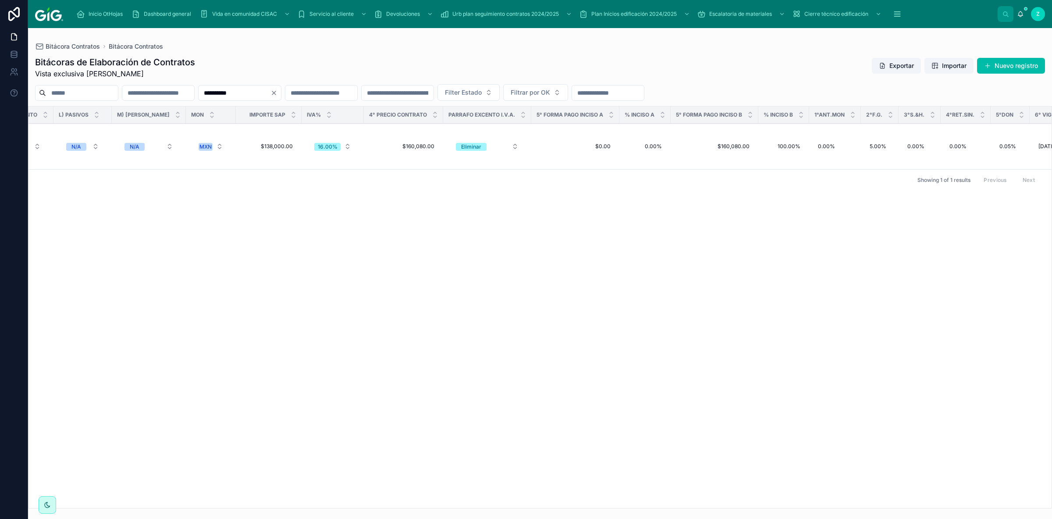
scroll to position [0, 3686]
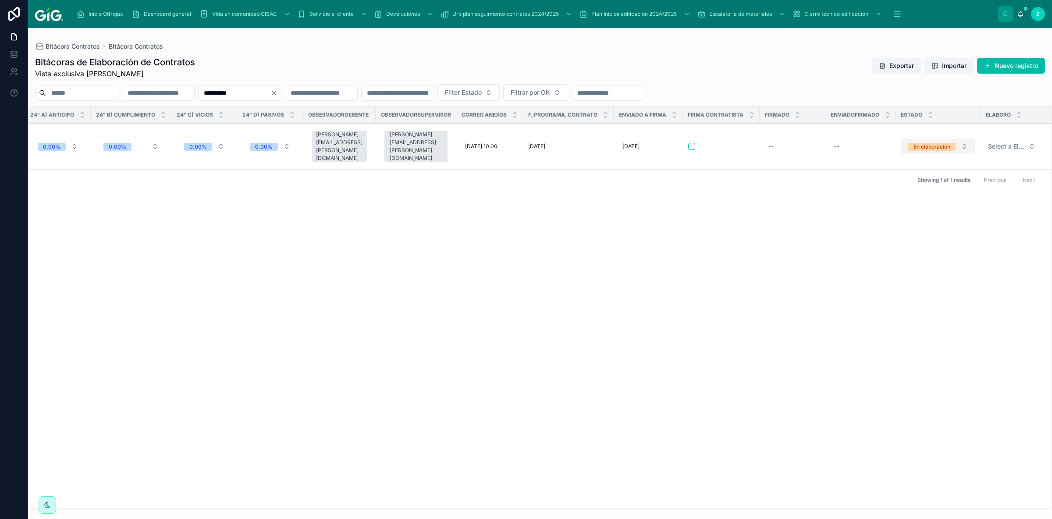
click at [937, 143] on div "En elaboración" at bounding box center [932, 147] width 37 height 8
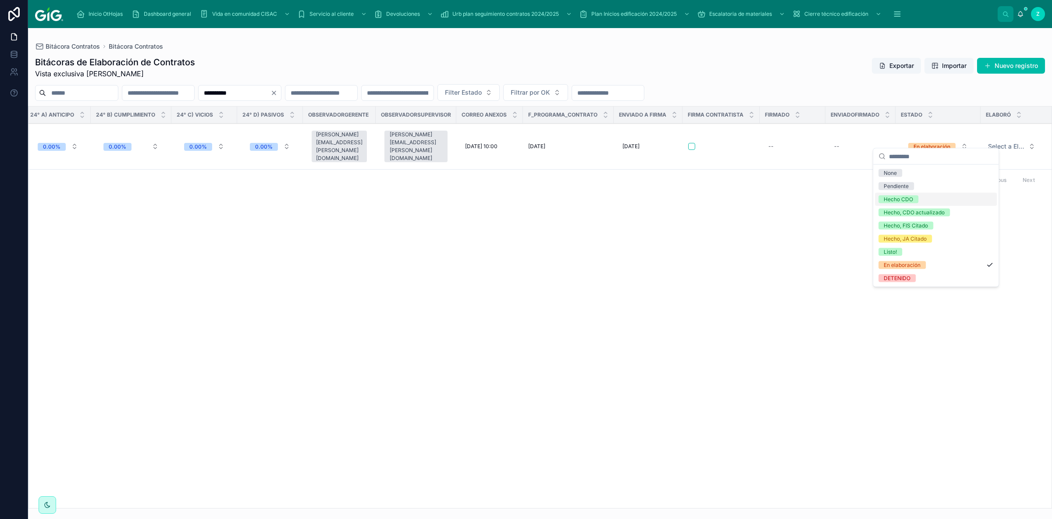
click at [902, 200] on div "Hecho CDO" at bounding box center [898, 200] width 29 height 8
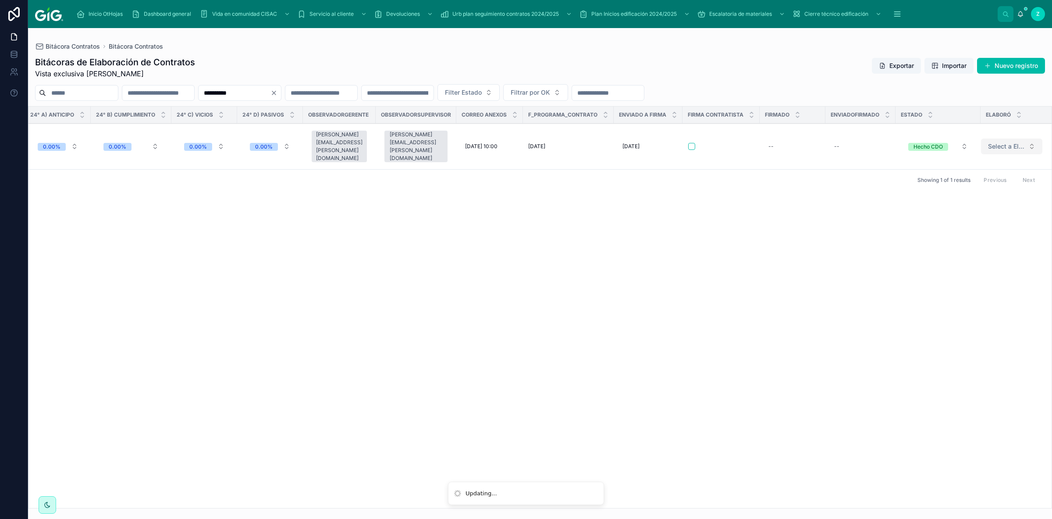
click at [996, 143] on button "Select a Elaboró" at bounding box center [1011, 147] width 61 height 16
click at [966, 229] on div "MMC" at bounding box center [990, 225] width 122 height 13
drag, startPoint x: 287, startPoint y: 96, endPoint x: 232, endPoint y: 92, distance: 55.4
click at [232, 92] on input "**********" at bounding box center [235, 93] width 72 height 12
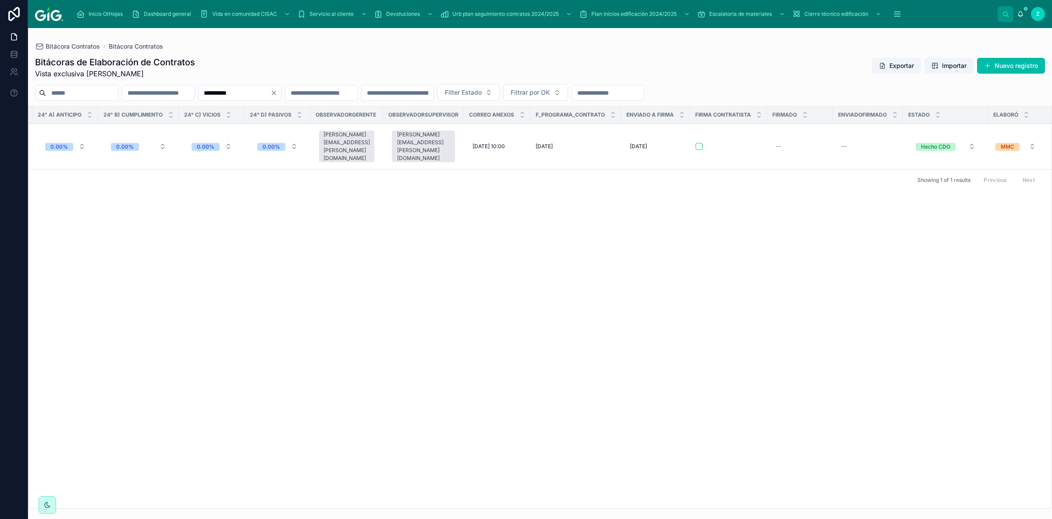
paste input "text"
type input "**********"
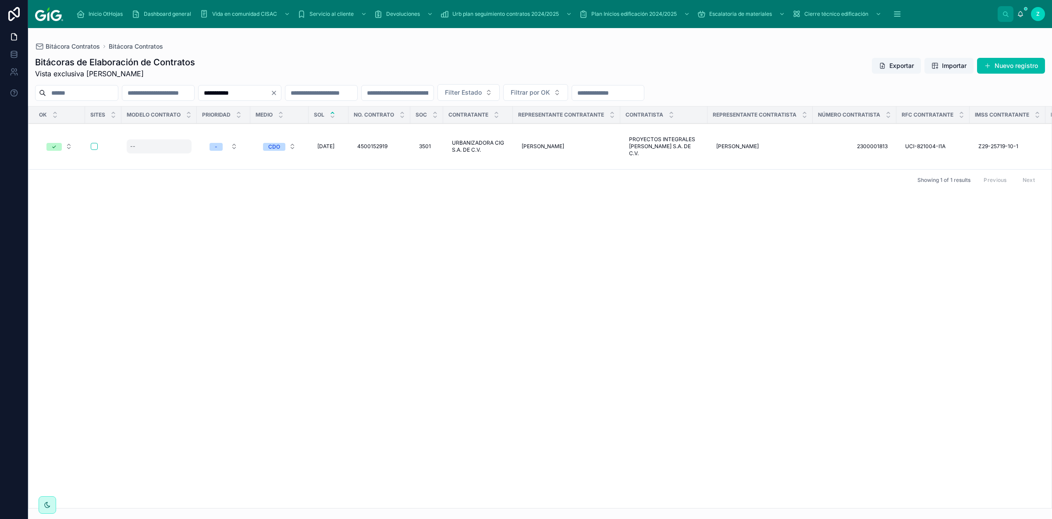
click at [156, 139] on div "--" at bounding box center [159, 146] width 65 height 14
type input "**"
click button "submit" at bounding box center [237, 150] width 11 height 11
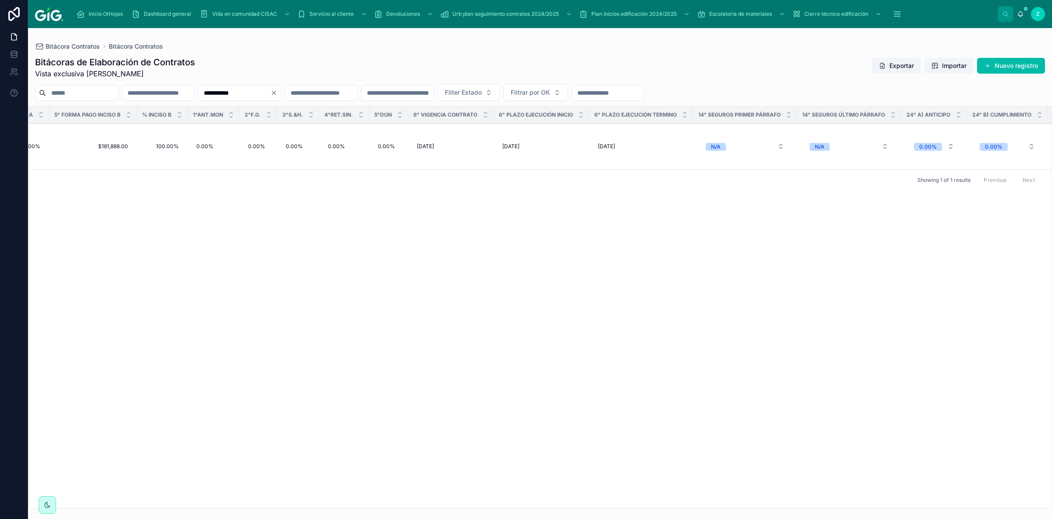
scroll to position [0, 3686]
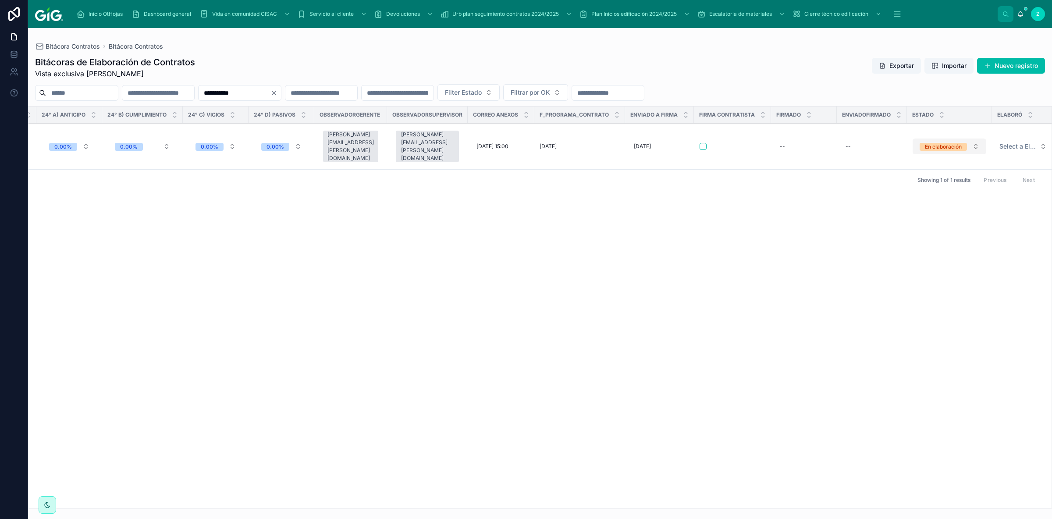
click at [927, 143] on div "En elaboración" at bounding box center [943, 147] width 37 height 8
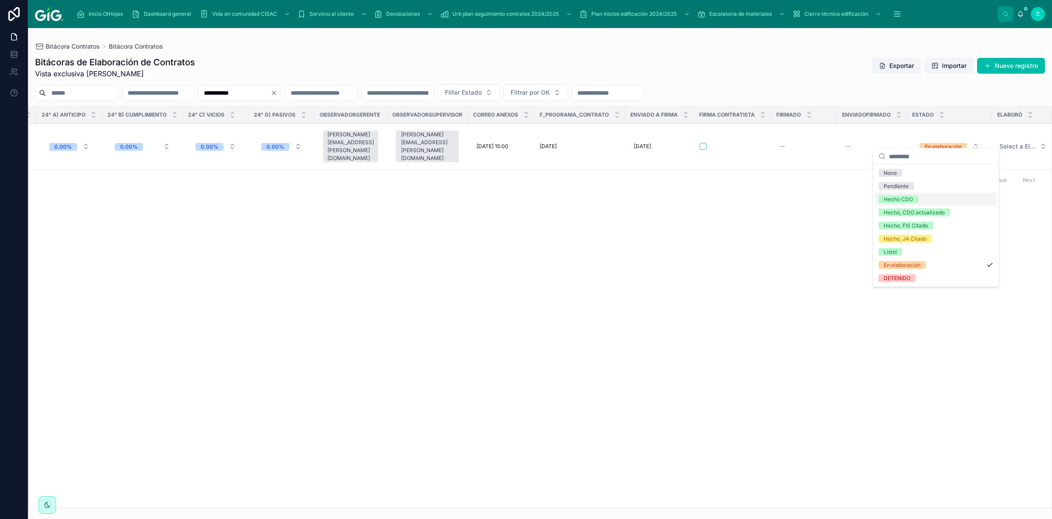
click at [912, 200] on div "Hecho CDO" at bounding box center [898, 200] width 29 height 8
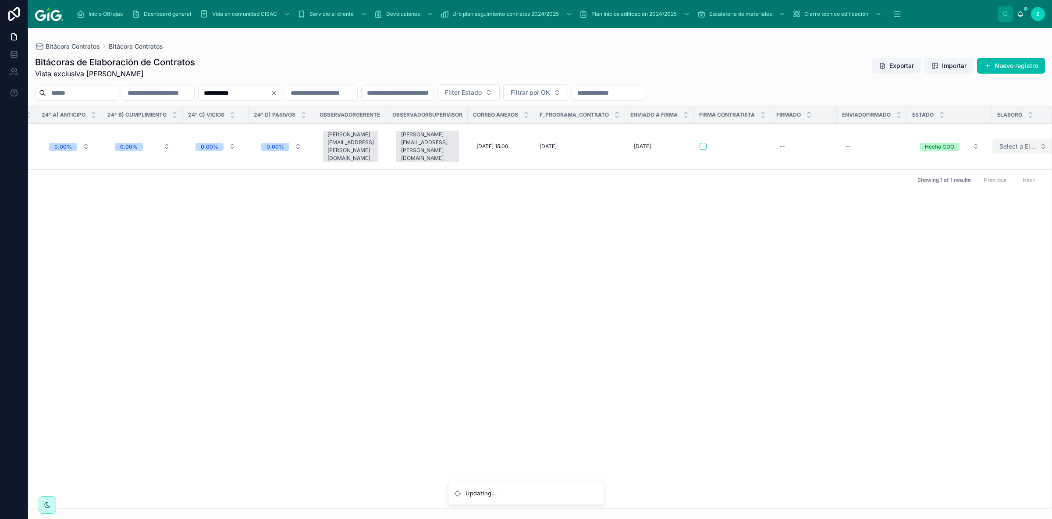
click at [1005, 142] on span "Select a Elaboró" at bounding box center [1018, 146] width 37 height 9
click at [962, 226] on div "MMC" at bounding box center [990, 225] width 122 height 13
click at [271, 93] on input "**********" at bounding box center [235, 93] width 72 height 12
paste input "text"
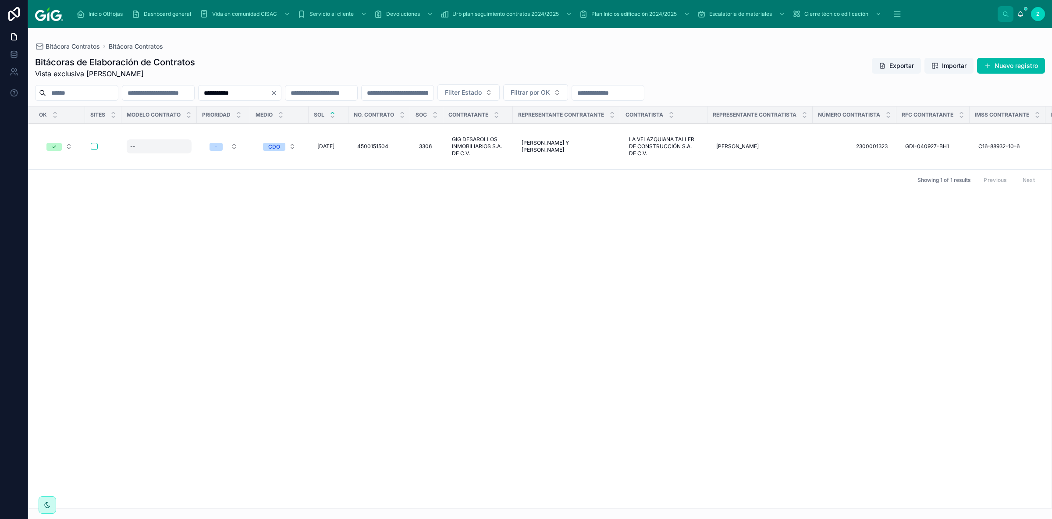
type input "**********"
click at [147, 139] on div "--" at bounding box center [159, 146] width 65 height 14
type input "*"
click button "submit" at bounding box center [237, 153] width 11 height 11
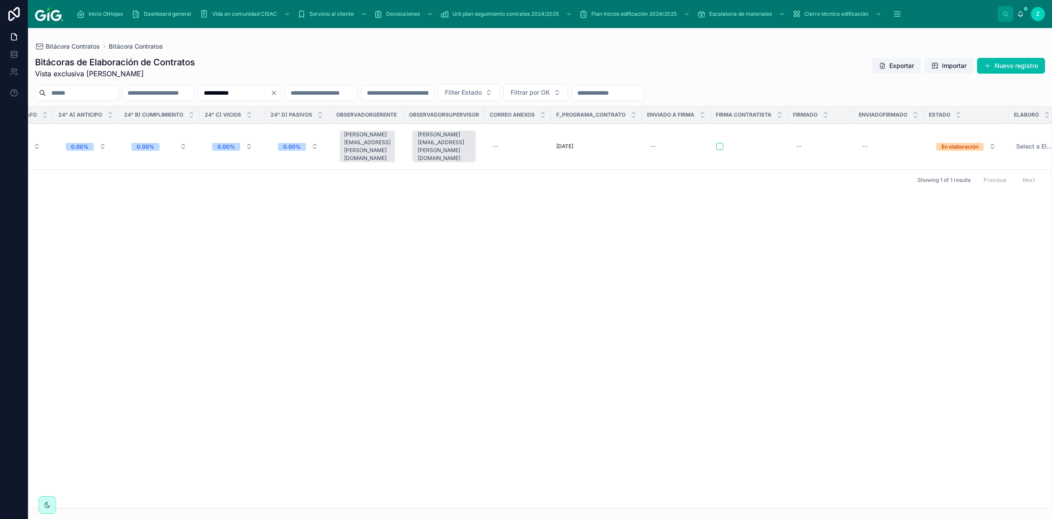
scroll to position [0, 3683]
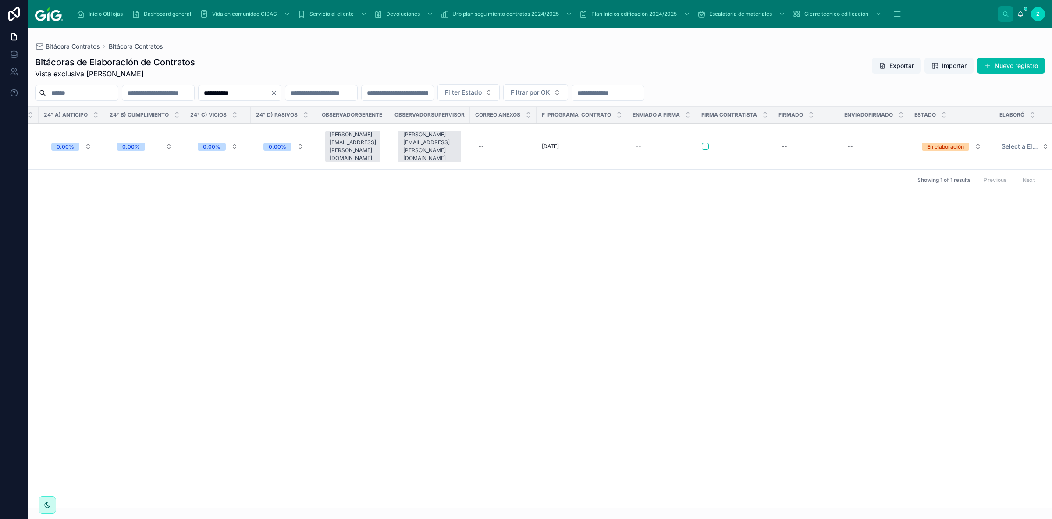
type input "*"
click button "submit" at bounding box center [727, 153] width 11 height 11
click at [938, 143] on div "En elaboración" at bounding box center [945, 147] width 37 height 8
click at [910, 206] on div "Hecho CDO" at bounding box center [898, 203] width 29 height 8
click at [1008, 142] on span "Select a Elaboró" at bounding box center [1020, 146] width 37 height 9
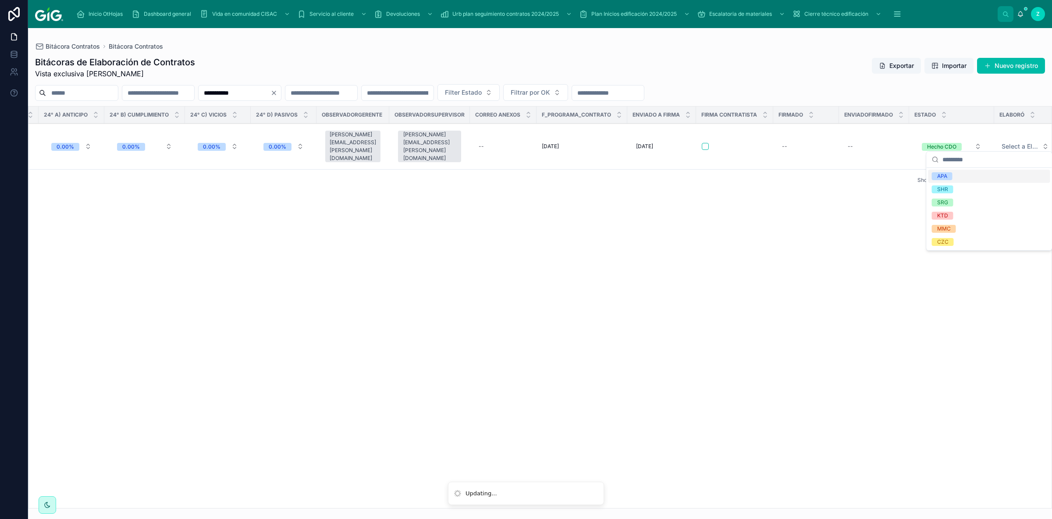
click at [951, 175] on span "APA" at bounding box center [942, 176] width 21 height 8
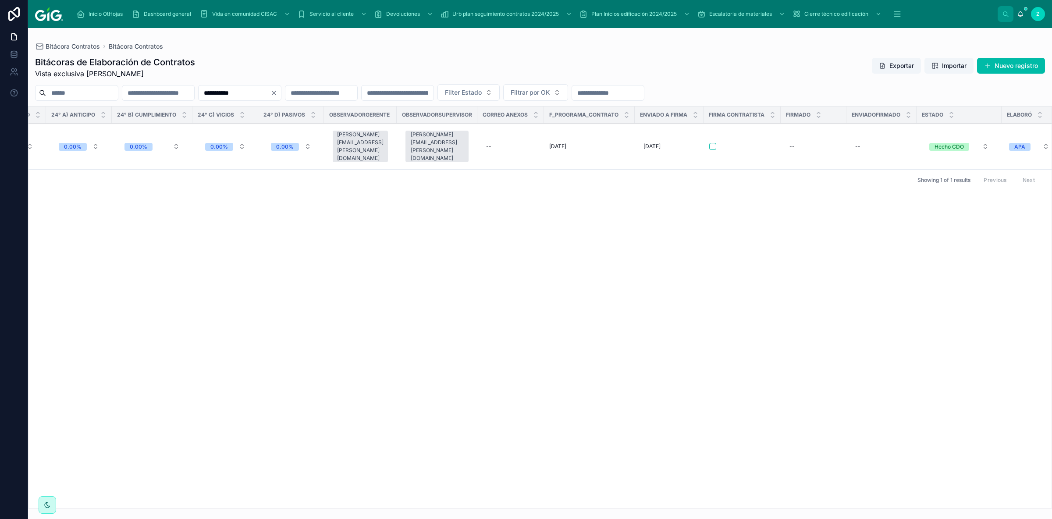
click at [271, 92] on input "**********" at bounding box center [235, 93] width 72 height 12
click at [241, 94] on input "**********" at bounding box center [235, 93] width 72 height 12
paste input "text"
type input "**********"
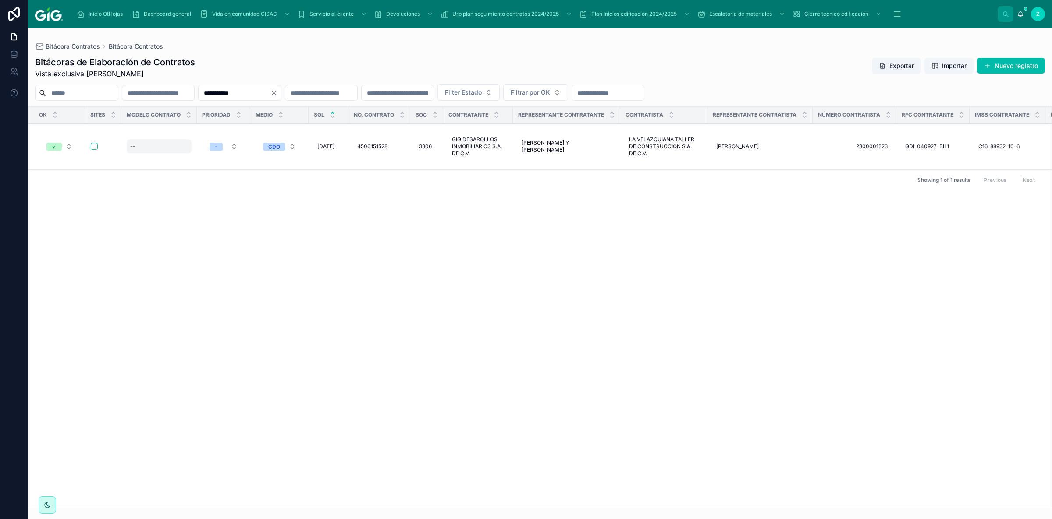
click at [166, 145] on div "--" at bounding box center [159, 146] width 65 height 14
type input "*"
click button "submit" at bounding box center [237, 153] width 11 height 11
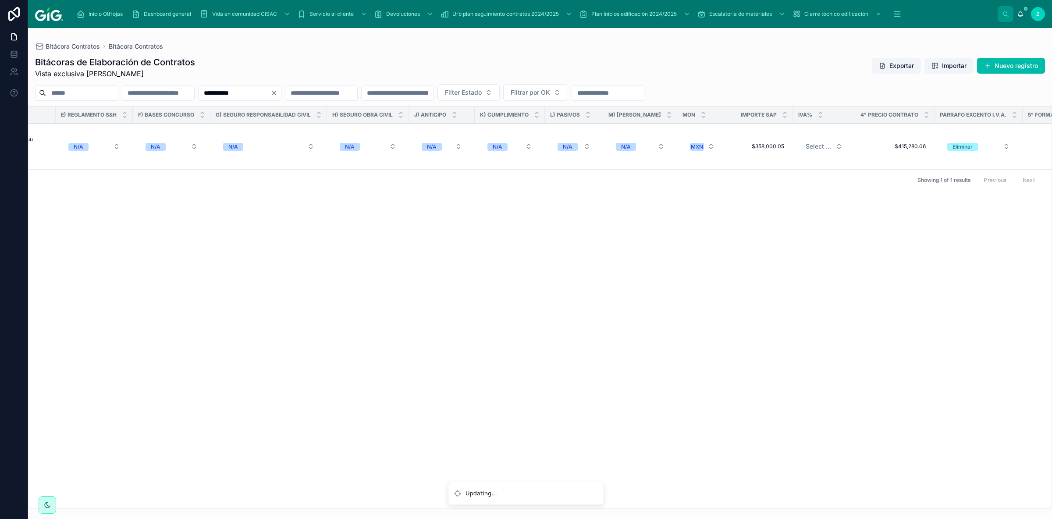
scroll to position [0, 3682]
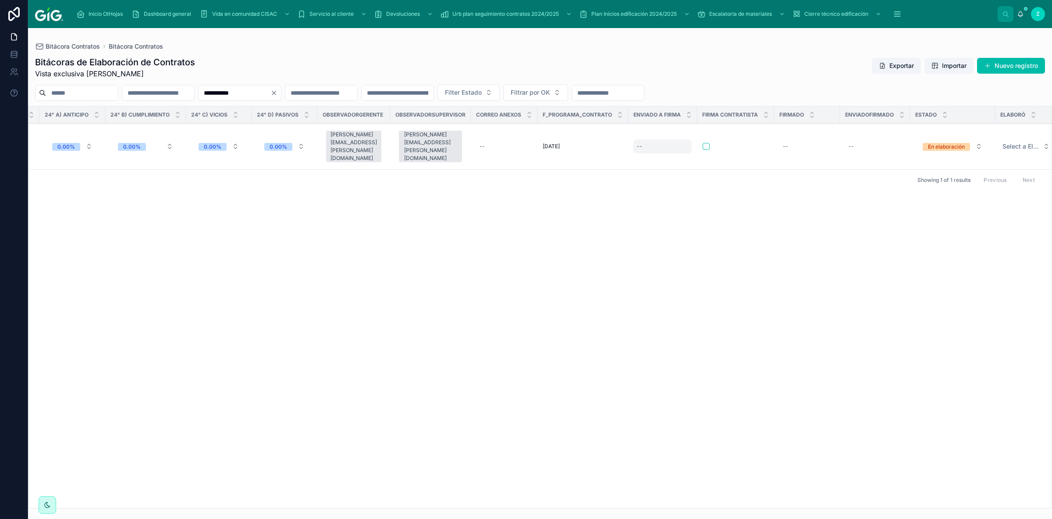
click at [640, 140] on div "--" at bounding box center [663, 146] width 58 height 14
click at [617, 243] on button "6" at bounding box center [615, 245] width 16 height 16
type input "*********"
click at [607, 237] on button "6" at bounding box center [615, 245] width 16 height 16
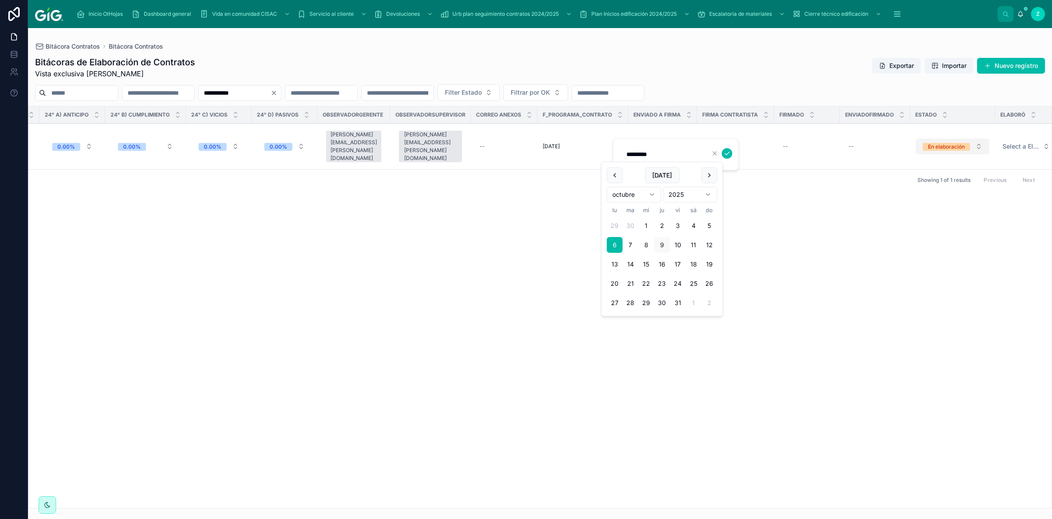
click at [931, 143] on div "En elaboración" at bounding box center [946, 147] width 37 height 8
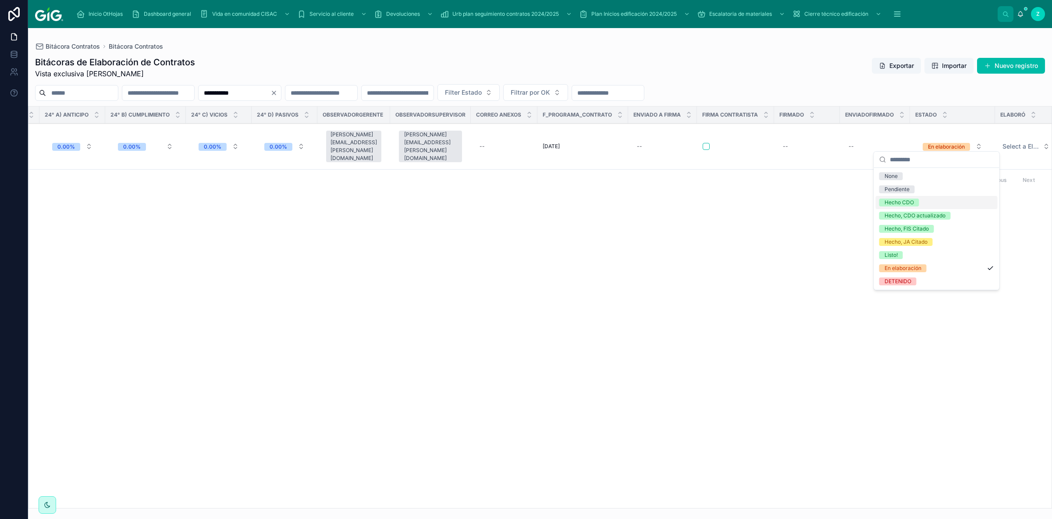
click at [902, 199] on div "Hecho CDO" at bounding box center [937, 202] width 122 height 13
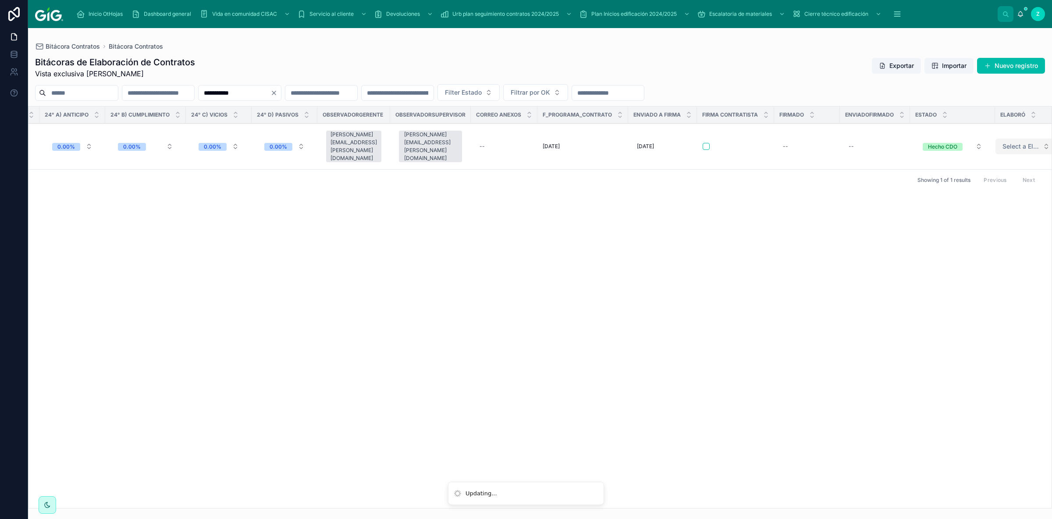
click at [1002, 146] on button "Select a Elaboró" at bounding box center [1026, 147] width 61 height 16
click at [949, 177] on span "APA" at bounding box center [942, 176] width 21 height 8
click at [271, 91] on input "**********" at bounding box center [235, 93] width 72 height 12
paste input "text"
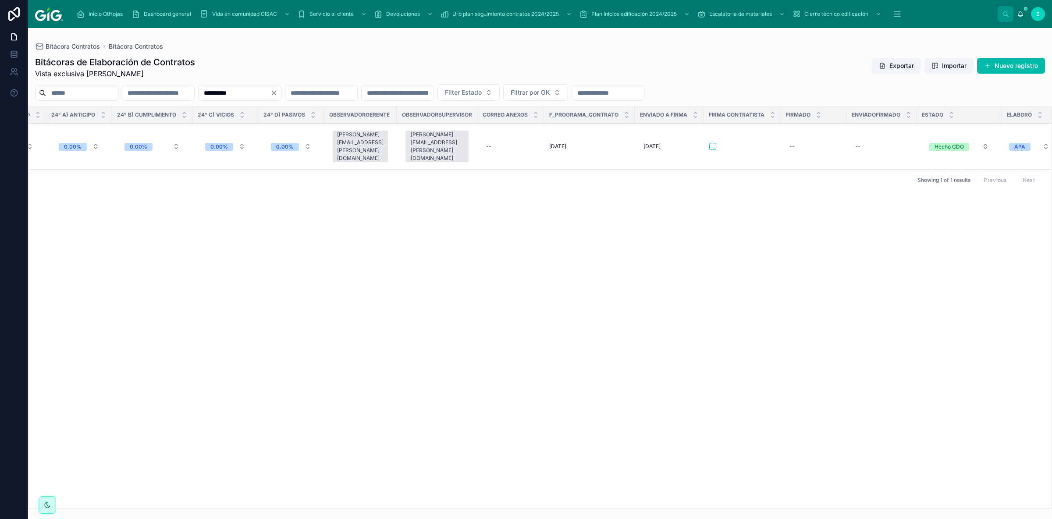
type input "**********"
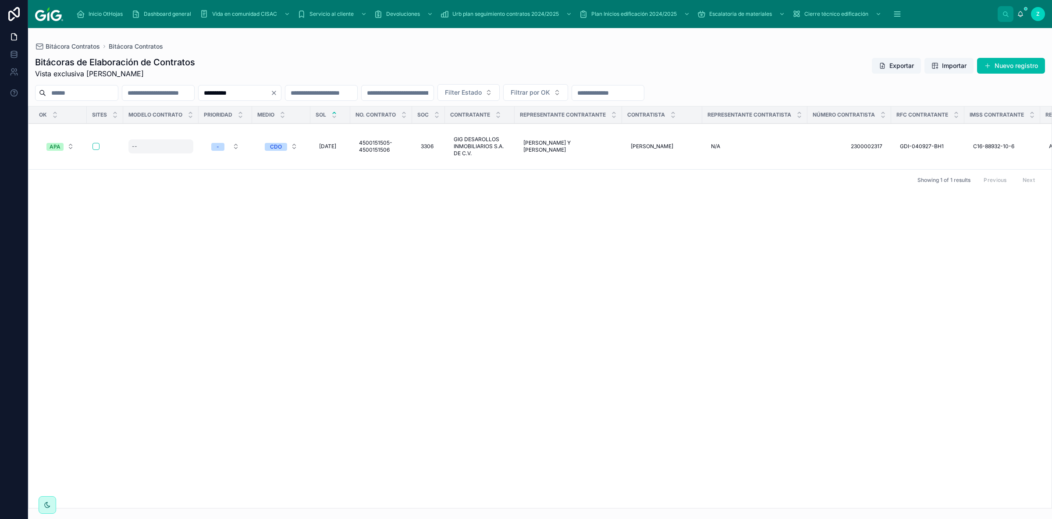
click at [154, 146] on div "--" at bounding box center [160, 146] width 65 height 14
type input "*"
click button "submit" at bounding box center [239, 153] width 11 height 11
click at [65, 145] on button "APA" at bounding box center [60, 147] width 42 height 16
click at [36, 185] on div "✓" at bounding box center [63, 189] width 122 height 13
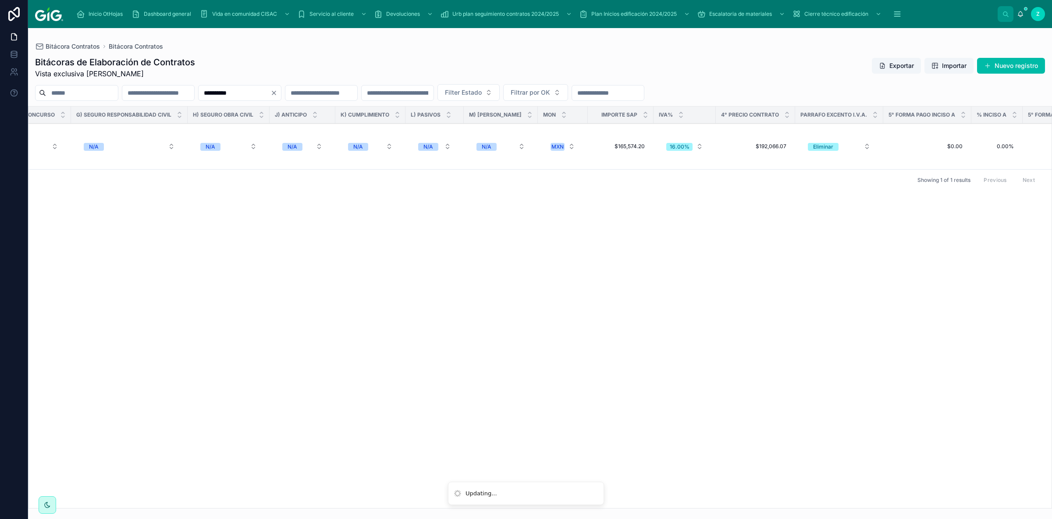
scroll to position [0, 3683]
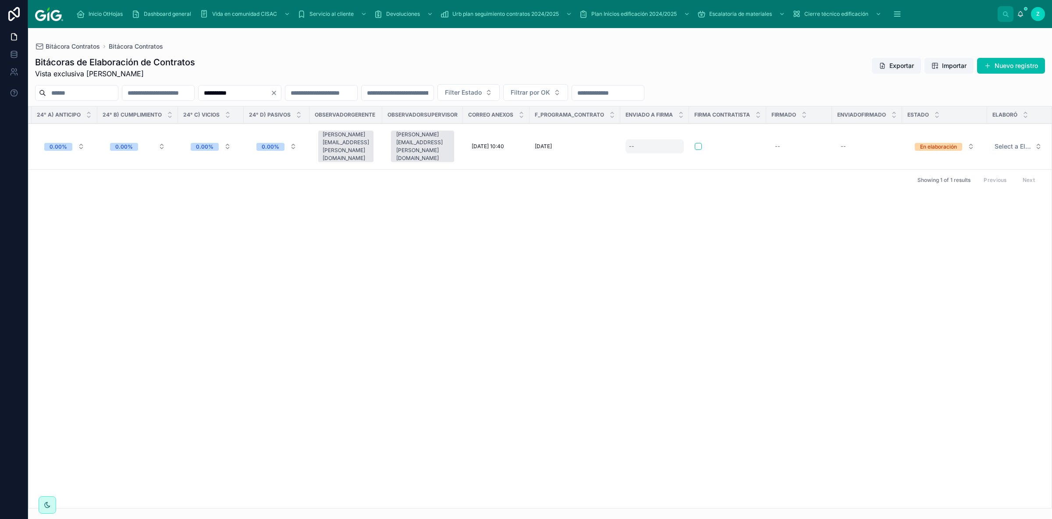
click at [637, 143] on div "--" at bounding box center [655, 146] width 58 height 14
click at [618, 244] on button "6" at bounding box center [615, 245] width 16 height 16
type input "*********"
click at [607, 237] on button "6" at bounding box center [615, 245] width 16 height 16
click at [937, 139] on button "En elaboración" at bounding box center [945, 147] width 74 height 16
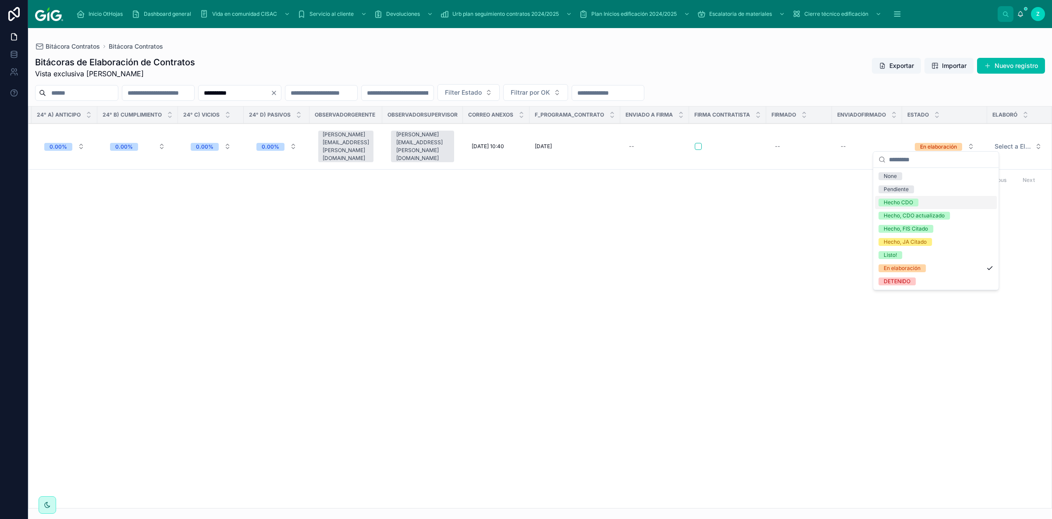
click at [909, 204] on div "Hecho CDO" at bounding box center [898, 203] width 29 height 8
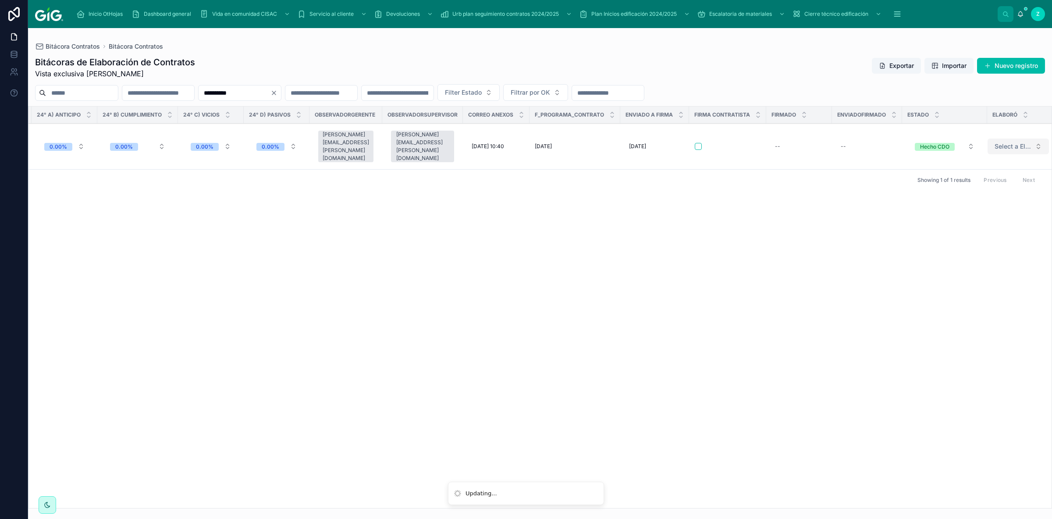
click at [1017, 144] on span "Select a Elaboró" at bounding box center [1013, 146] width 37 height 9
click at [962, 180] on div "APA" at bounding box center [990, 176] width 122 height 13
click at [271, 94] on input "**********" at bounding box center [235, 93] width 72 height 12
paste input "text"
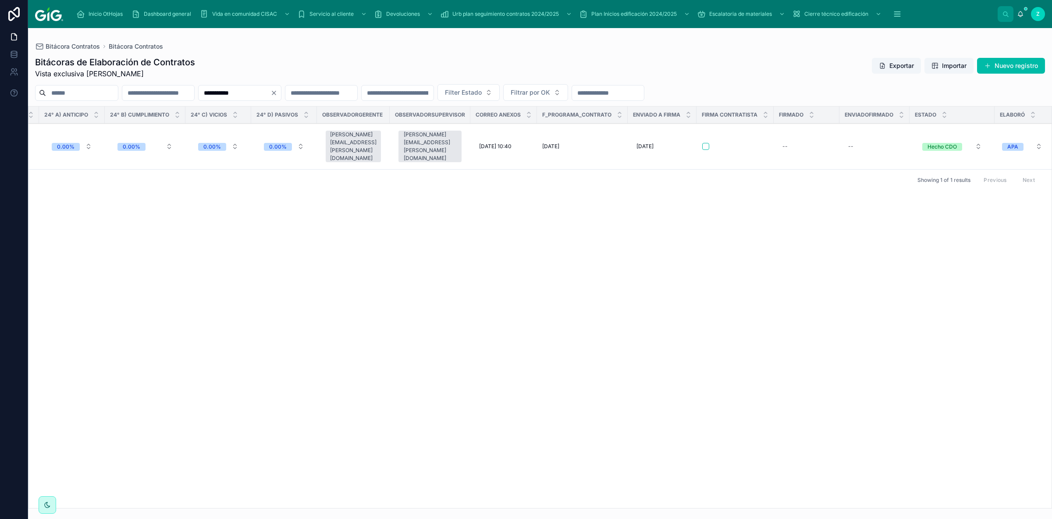
type input "**********"
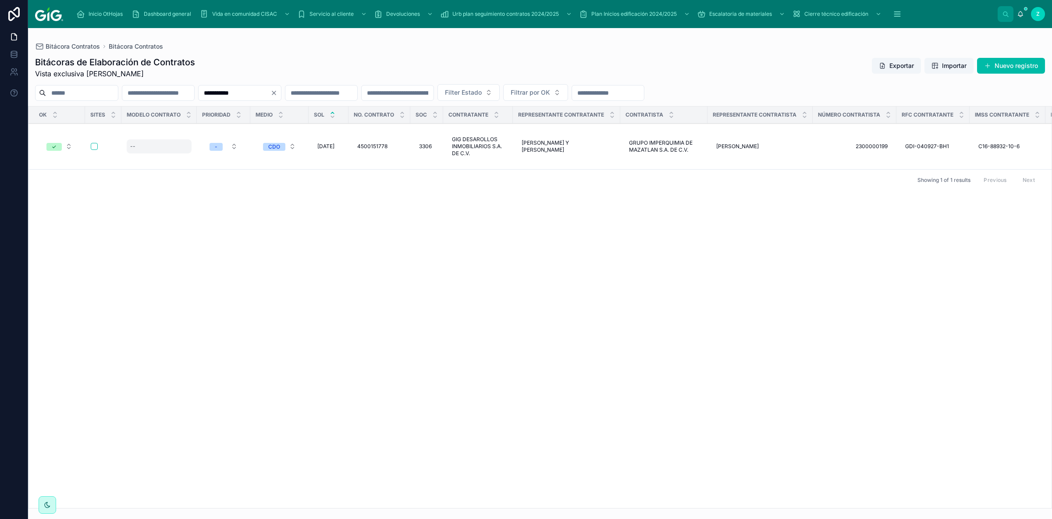
click at [132, 143] on div "--" at bounding box center [132, 146] width 5 height 7
type input "**"
click button "submit" at bounding box center [237, 153] width 11 height 11
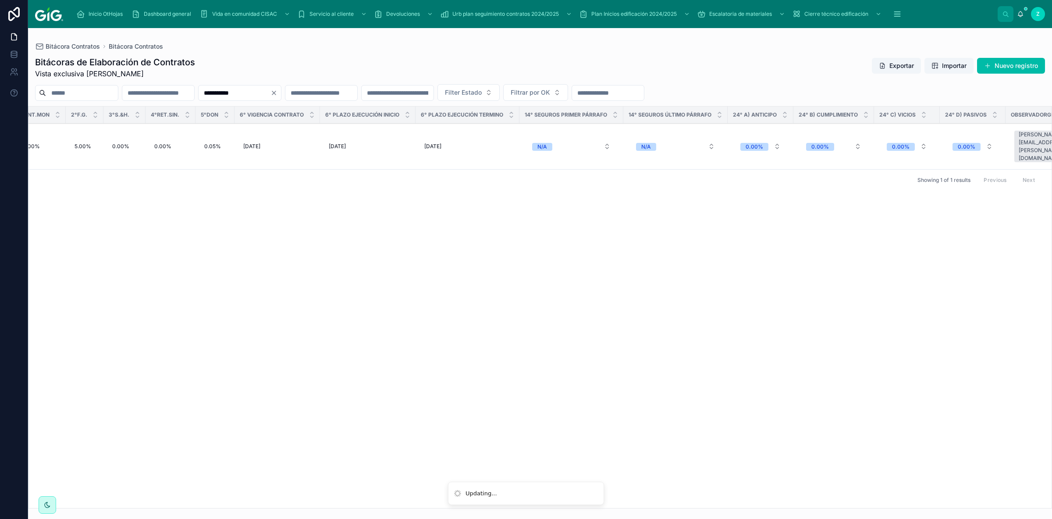
scroll to position [0, 3673]
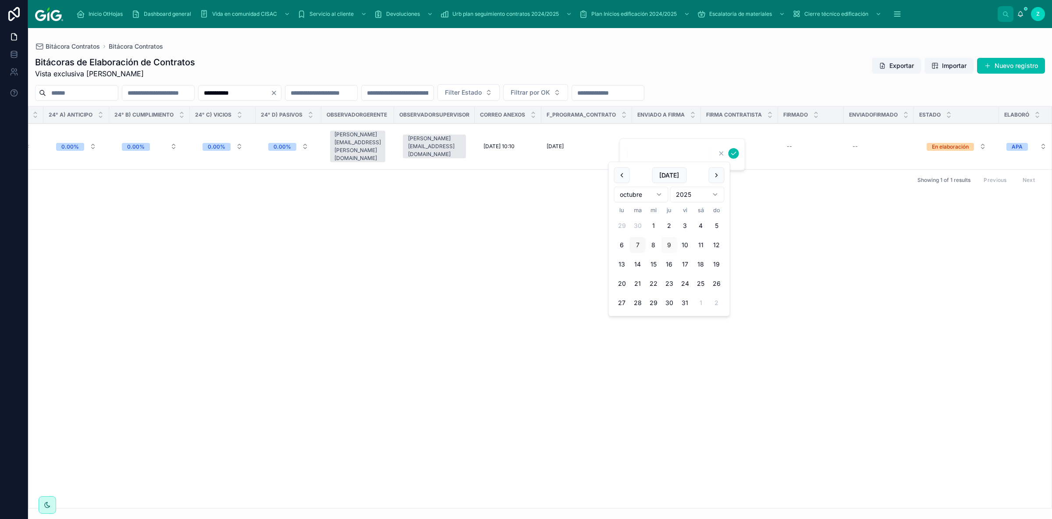
click at [637, 243] on button "7" at bounding box center [638, 245] width 16 height 16
type input "*********"
click at [932, 143] on div "En elaboración" at bounding box center [950, 147] width 37 height 8
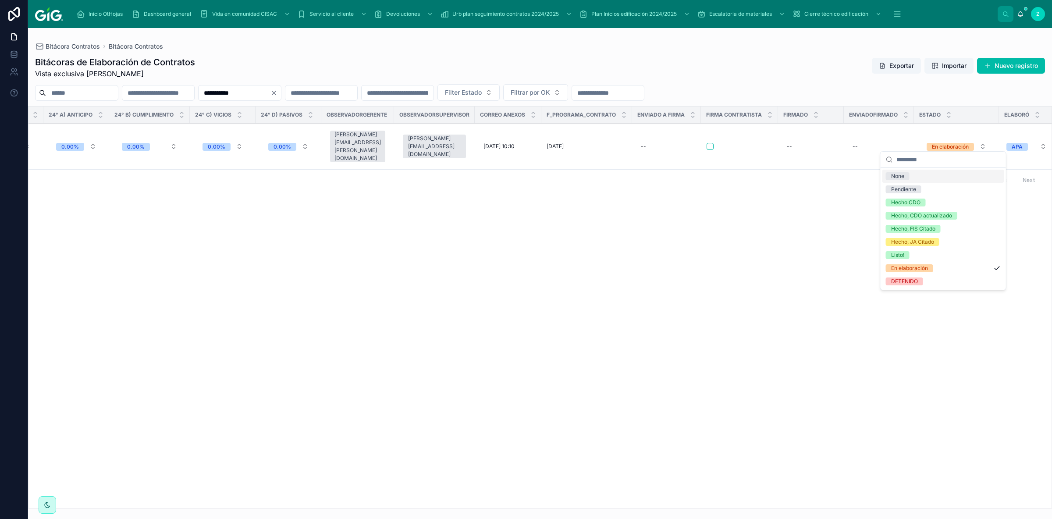
click at [914, 203] on div "Hecho CDO" at bounding box center [905, 203] width 29 height 8
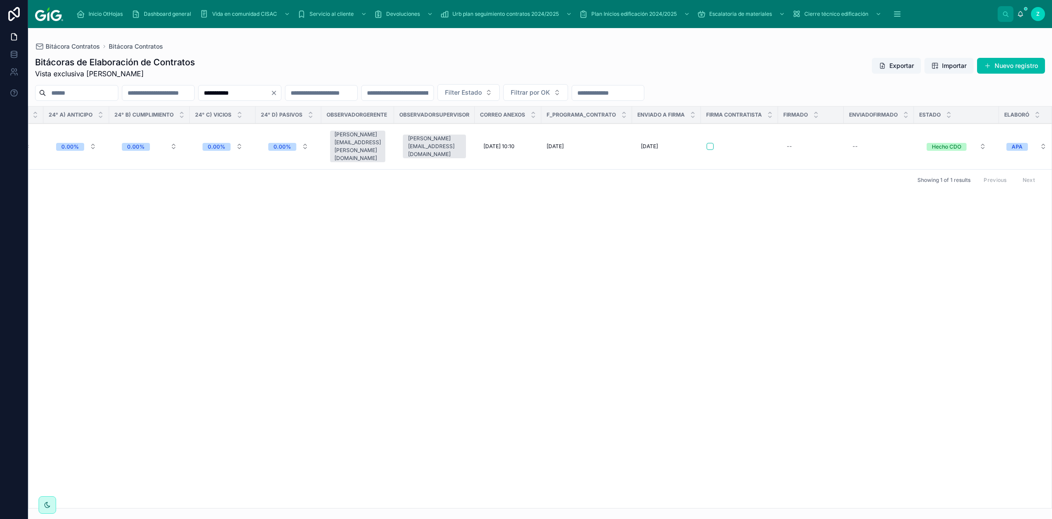
click at [271, 92] on input "**********" at bounding box center [235, 93] width 72 height 12
paste input "text"
type input "**********"
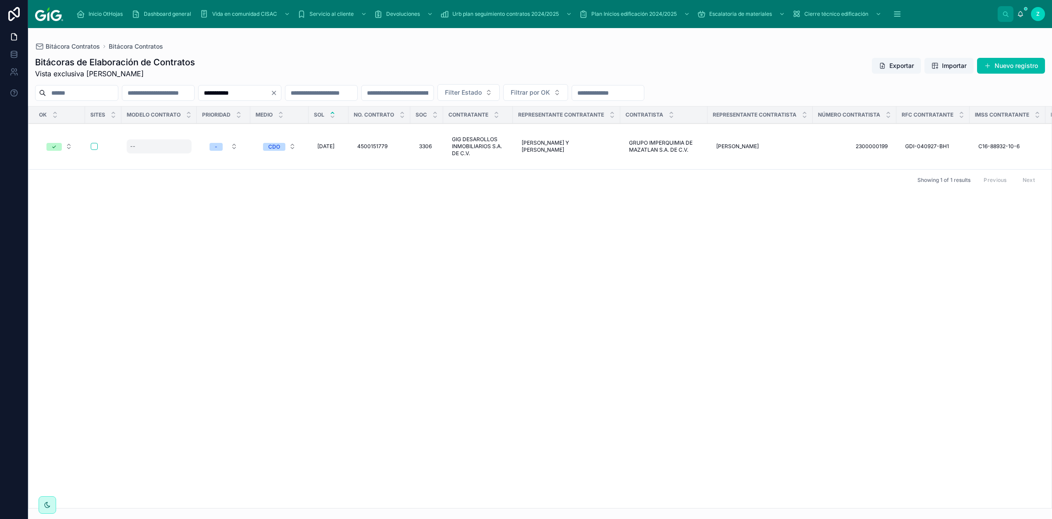
click at [138, 147] on div "--" at bounding box center [159, 146] width 65 height 14
type input "**"
click button "submit" at bounding box center [237, 153] width 11 height 11
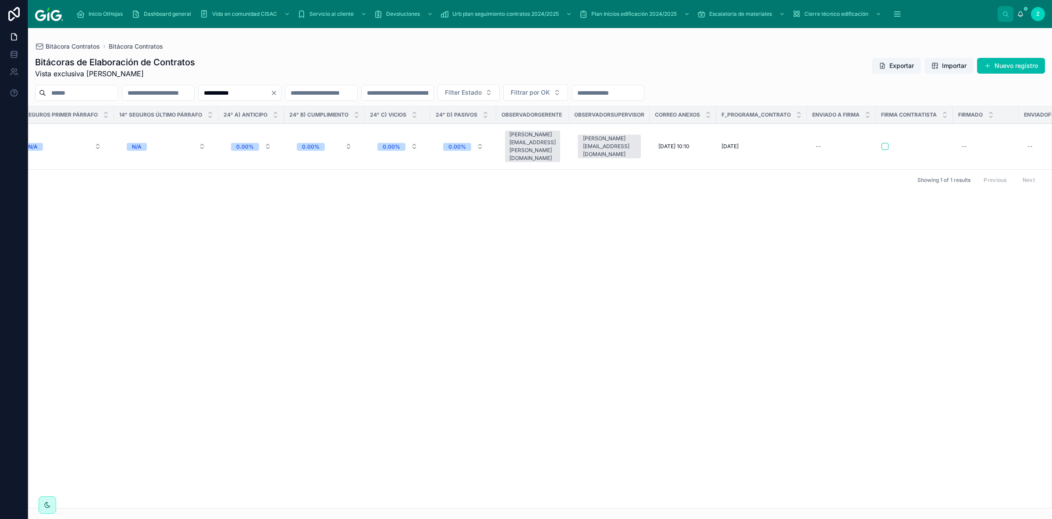
scroll to position [0, 3673]
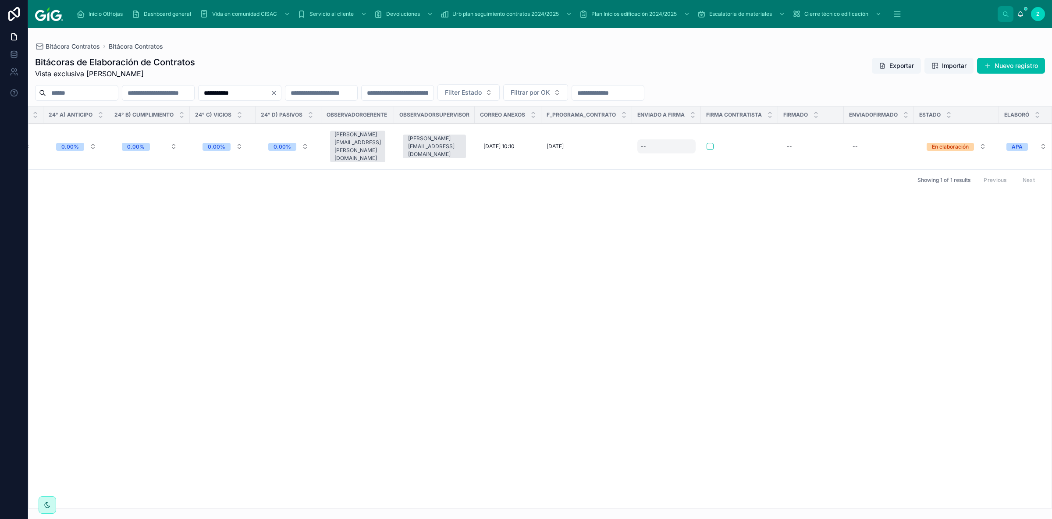
click at [651, 145] on div "--" at bounding box center [667, 146] width 58 height 14
type input "*"
click at [642, 143] on div "--" at bounding box center [667, 146] width 58 height 14
click at [639, 245] on button "7" at bounding box center [637, 245] width 16 height 16
type input "*********"
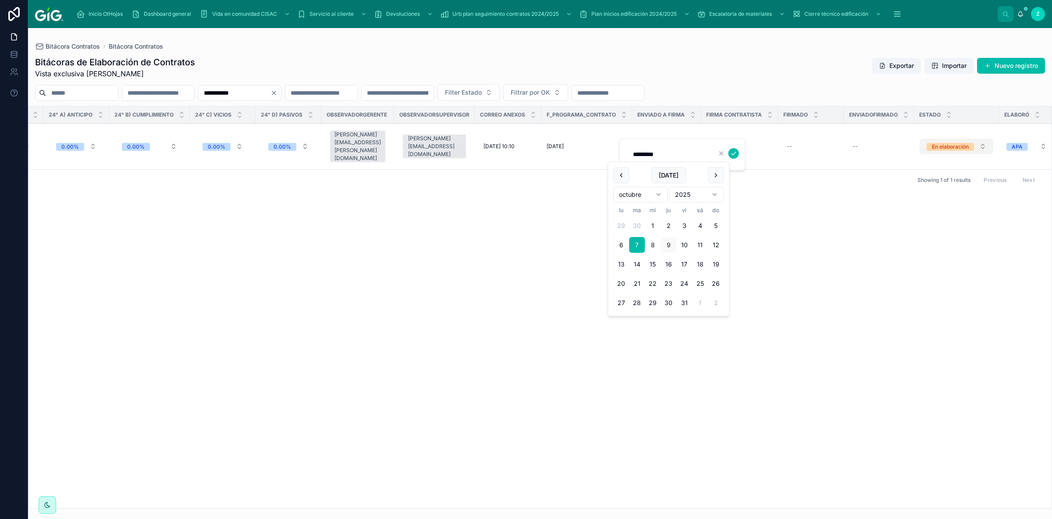
click at [932, 143] on div "En elaboración" at bounding box center [950, 147] width 37 height 8
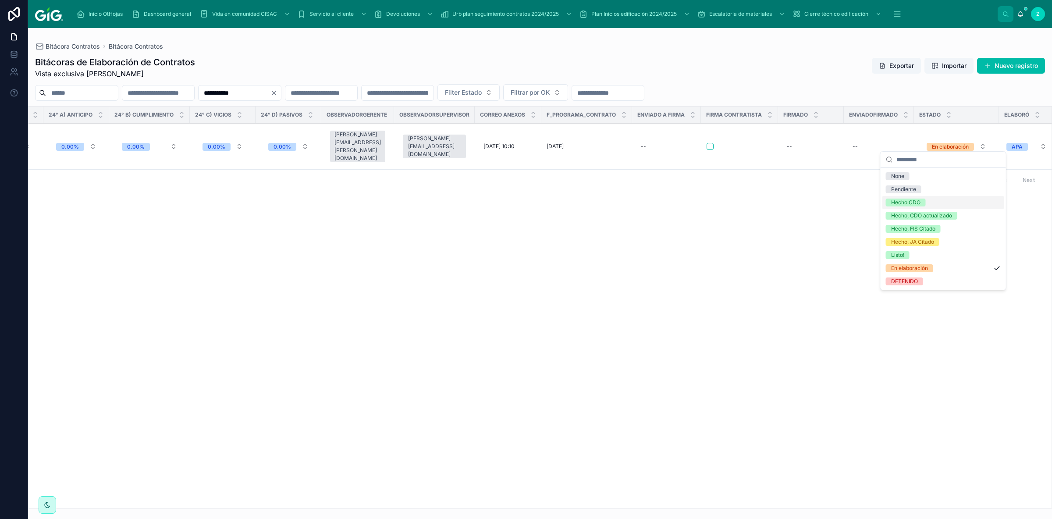
click at [911, 206] on div "Hecho CDO" at bounding box center [905, 203] width 29 height 8
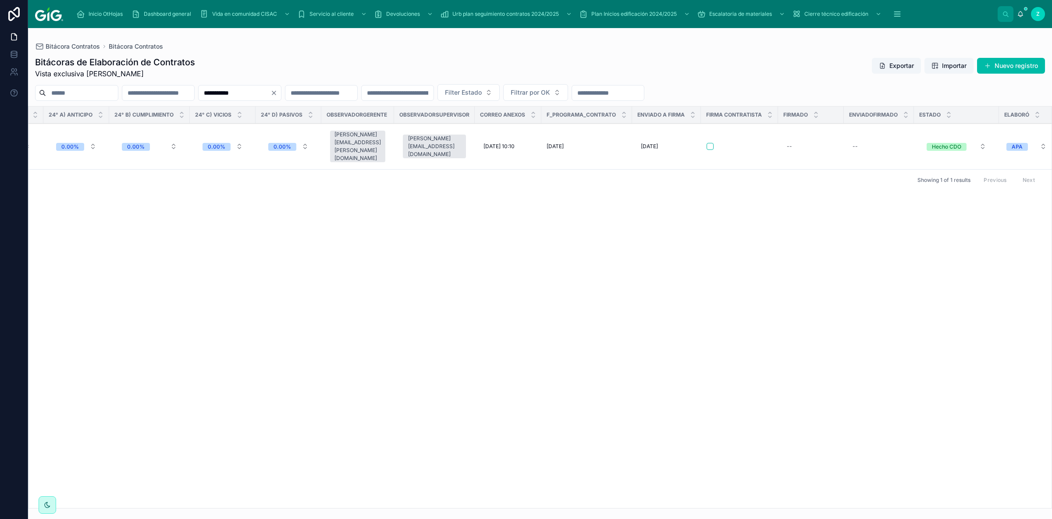
click at [271, 92] on input "**********" at bounding box center [235, 93] width 72 height 12
paste input "text"
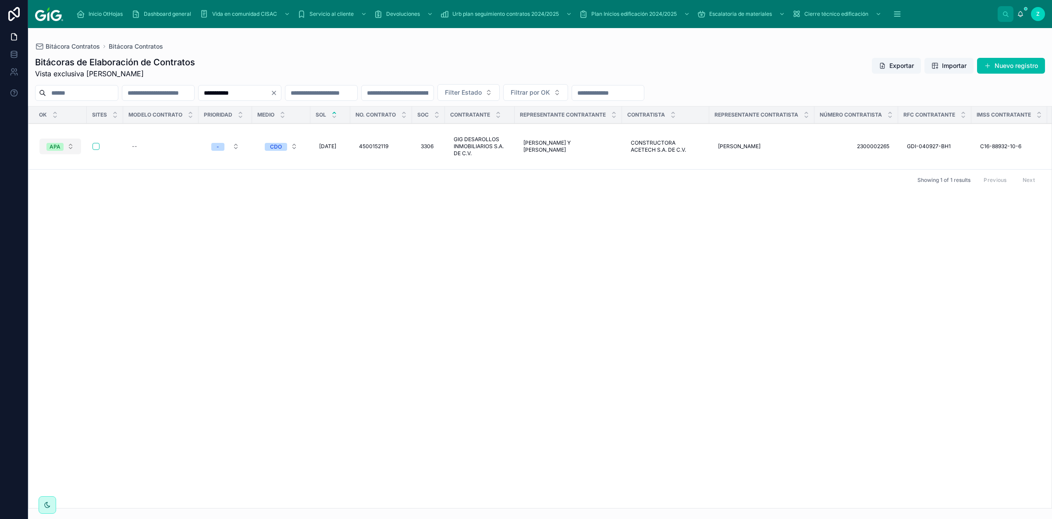
type input "**********"
click at [64, 144] on button "APA" at bounding box center [60, 147] width 42 height 16
click at [52, 185] on div "✓" at bounding box center [63, 189] width 122 height 13
click at [150, 144] on div "--" at bounding box center [159, 146] width 65 height 14
type input "*"
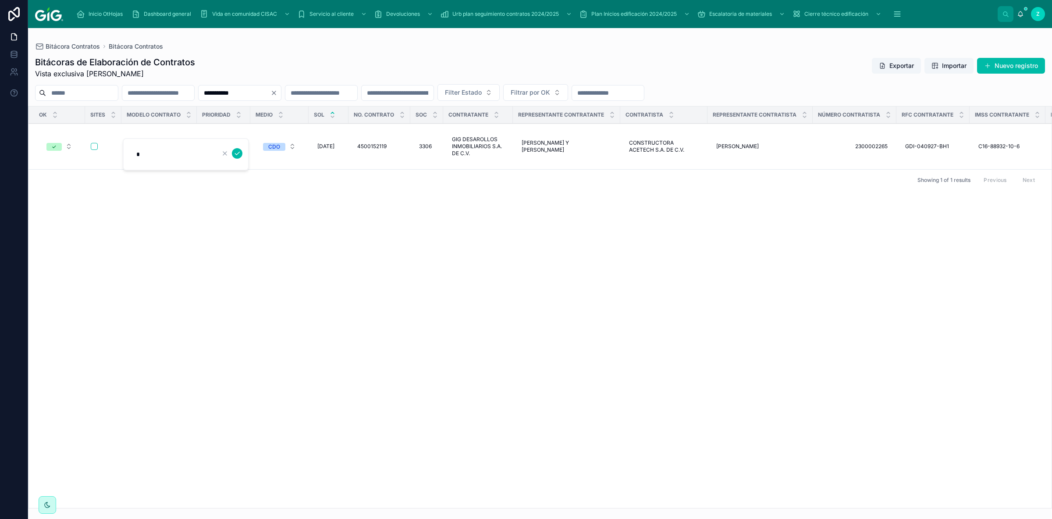
click button "submit" at bounding box center [237, 153] width 11 height 11
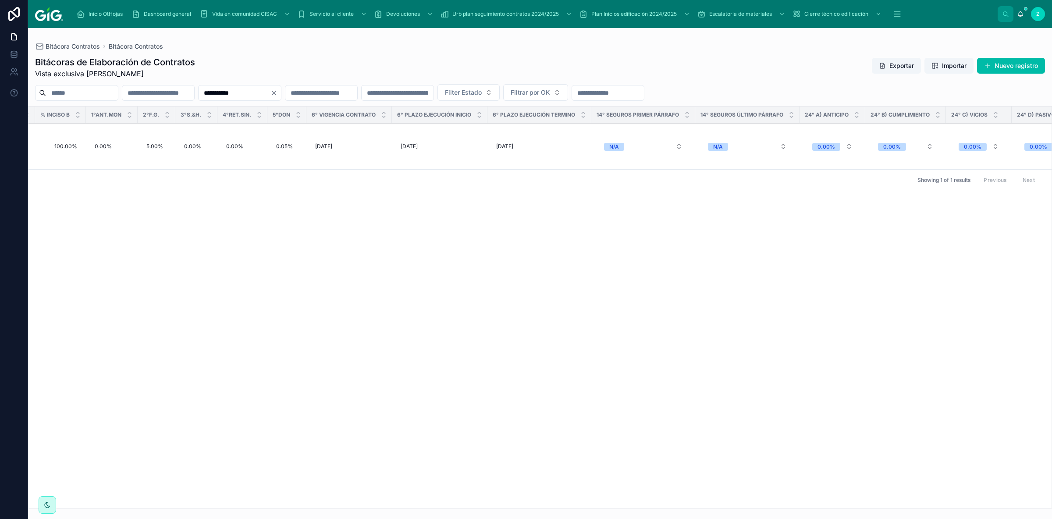
scroll to position [0, 3676]
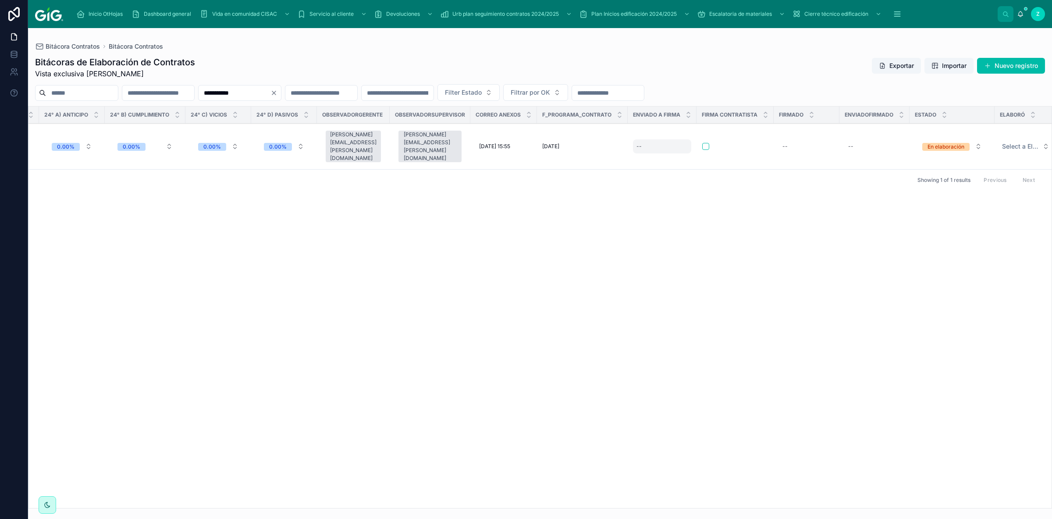
click at [633, 145] on div "--" at bounding box center [662, 146] width 58 height 14
type input "****"
click at [722, 148] on button "submit" at bounding box center [727, 153] width 11 height 11
click at [646, 142] on div "--" at bounding box center [662, 146] width 58 height 14
click at [925, 142] on span "En elaboración" at bounding box center [946, 146] width 47 height 9
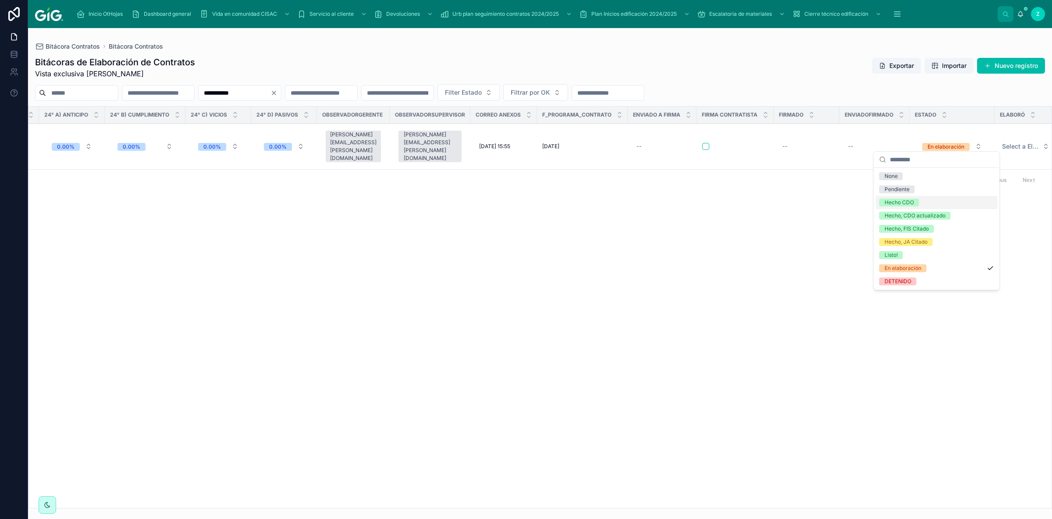
click at [907, 201] on div "Hecho CDO" at bounding box center [899, 203] width 29 height 8
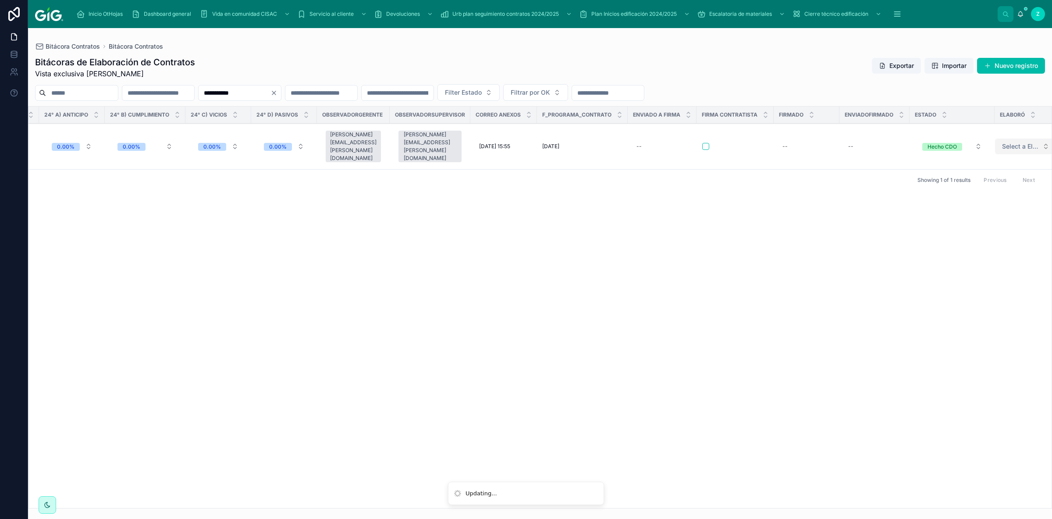
click at [1002, 147] on button "Select a Elaboró" at bounding box center [1025, 147] width 61 height 16
click at [945, 175] on div "APA" at bounding box center [942, 176] width 10 height 8
click at [649, 146] on div "--" at bounding box center [669, 146] width 58 height 14
click at [660, 142] on div "--" at bounding box center [669, 146] width 58 height 14
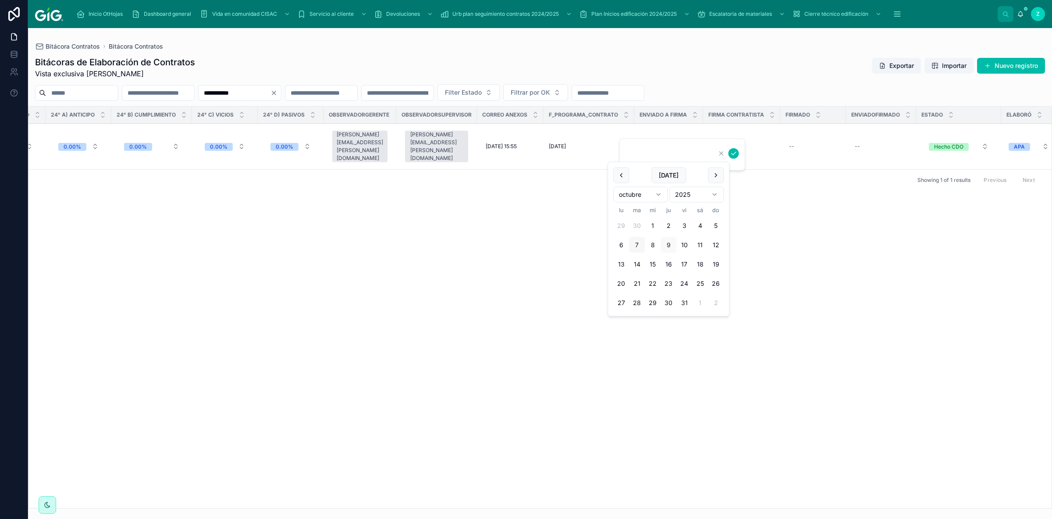
click at [635, 244] on button "7" at bounding box center [637, 245] width 16 height 16
type input "*********"
click at [734, 156] on icon "submit" at bounding box center [734, 153] width 7 height 7
click at [271, 93] on input "**********" at bounding box center [235, 93] width 72 height 12
paste input "text"
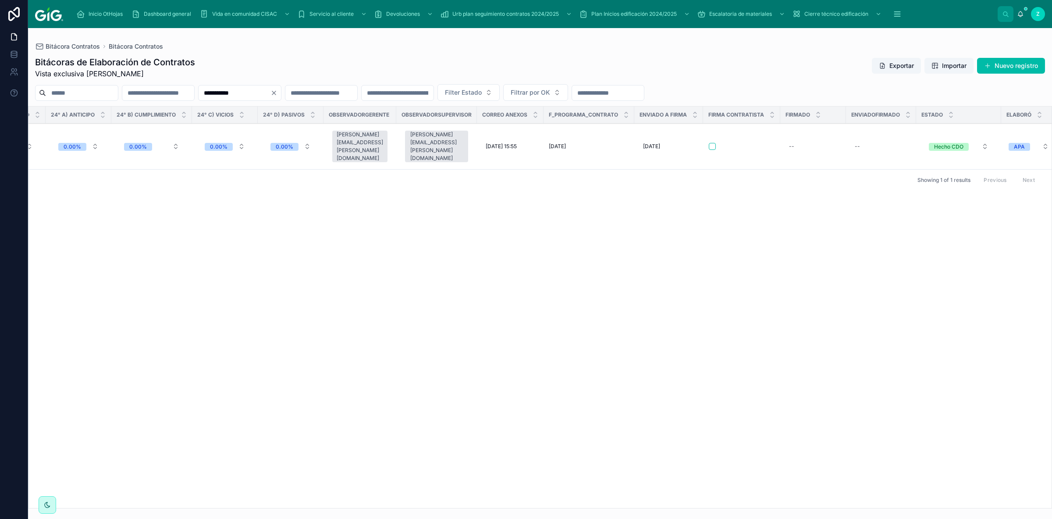
type input "**********"
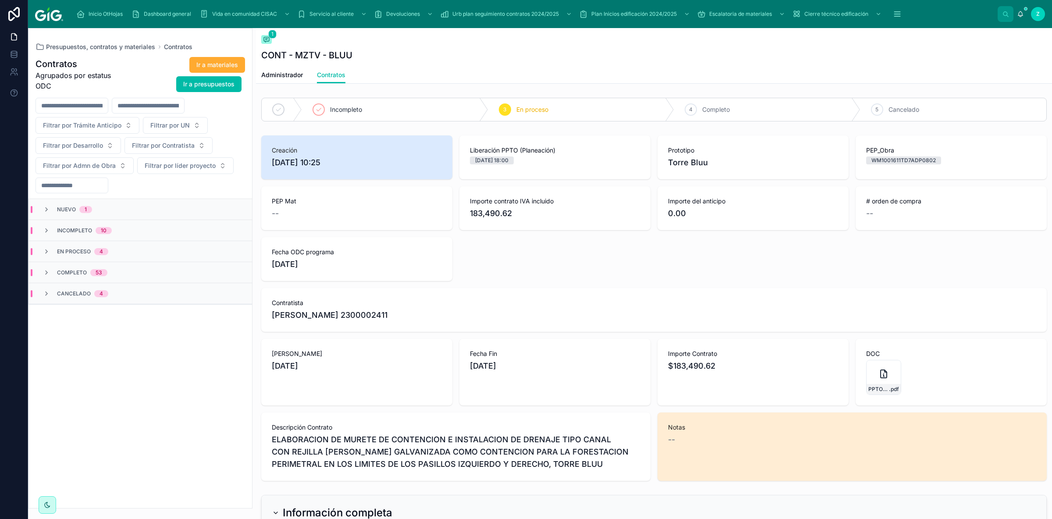
scroll to position [641, 0]
